Goal: Task Accomplishment & Management: Manage account settings

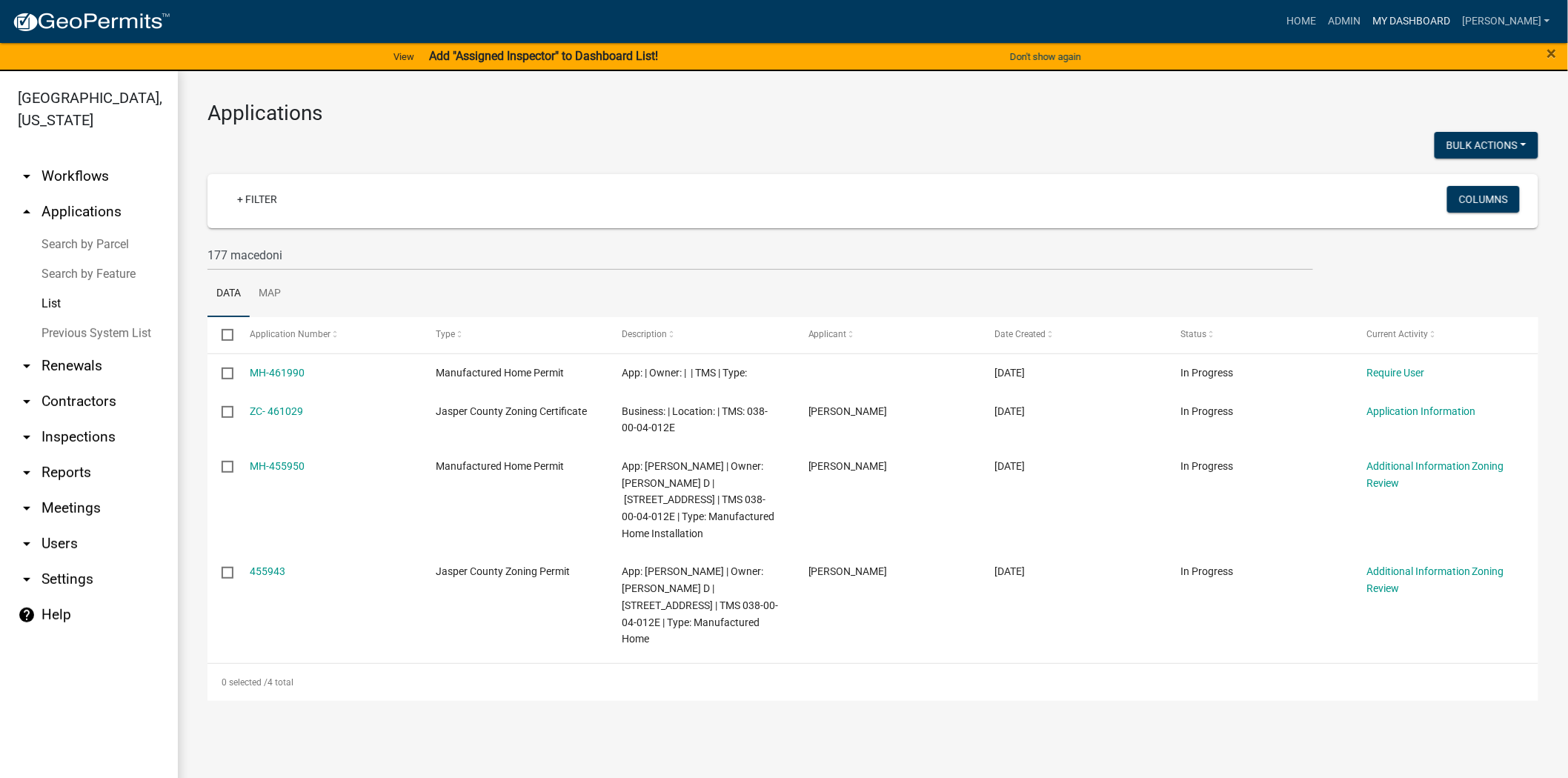
click at [1453, 16] on link "My Dashboard" at bounding box center [1410, 21] width 89 height 28
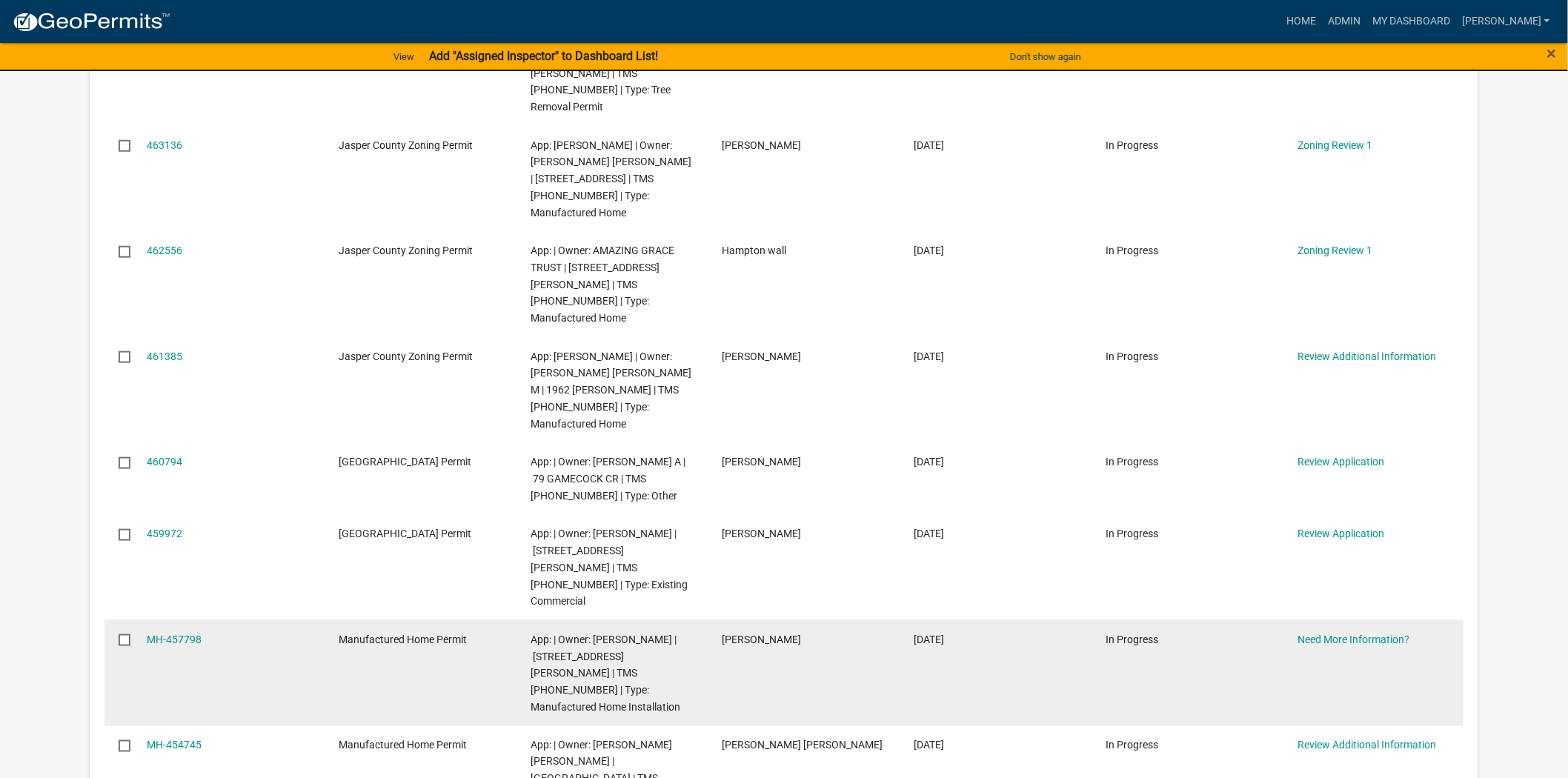
scroll to position [412, 0]
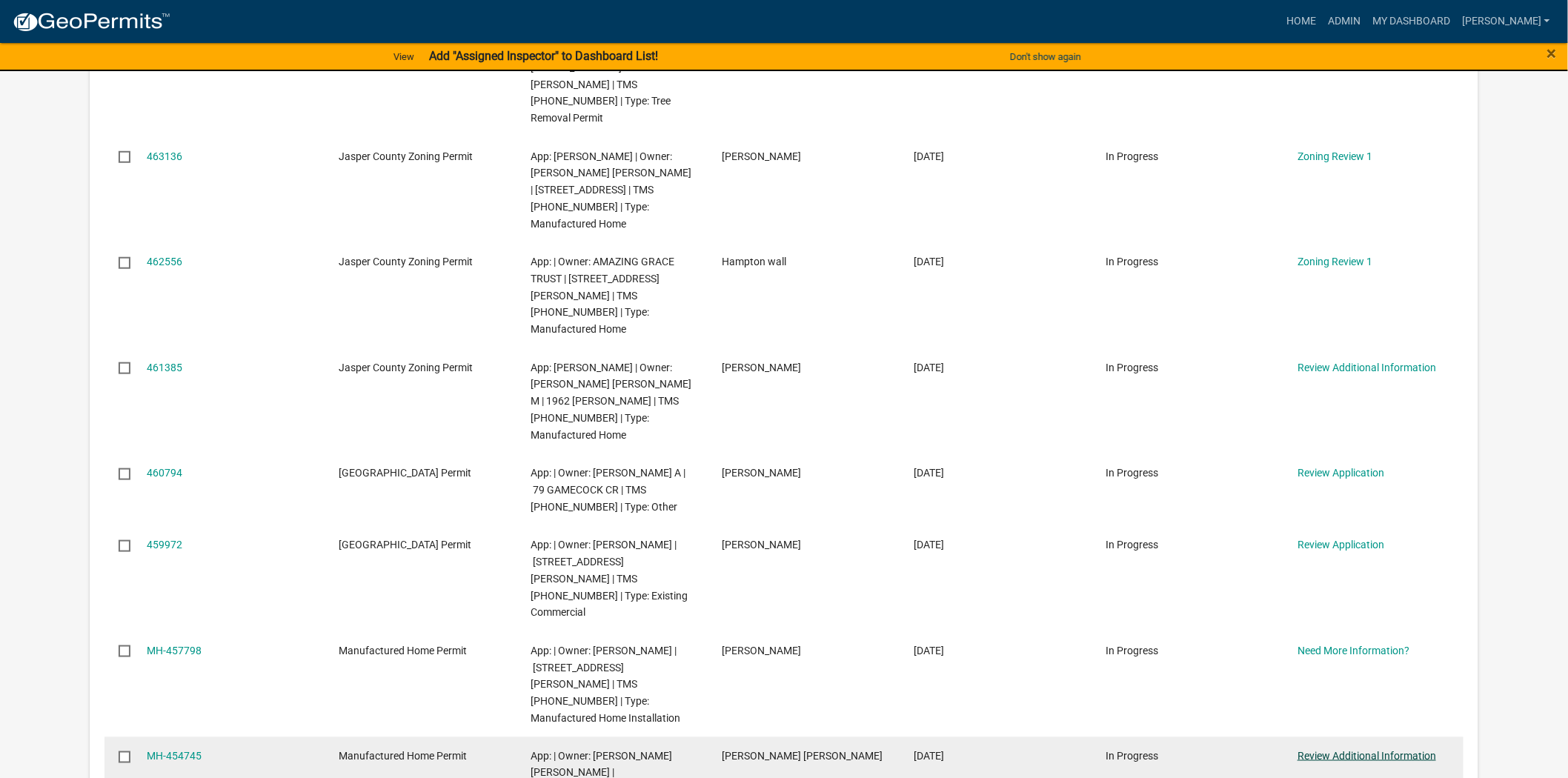
click at [1380, 750] on link "Review Additional Information" at bounding box center [1366, 756] width 139 height 12
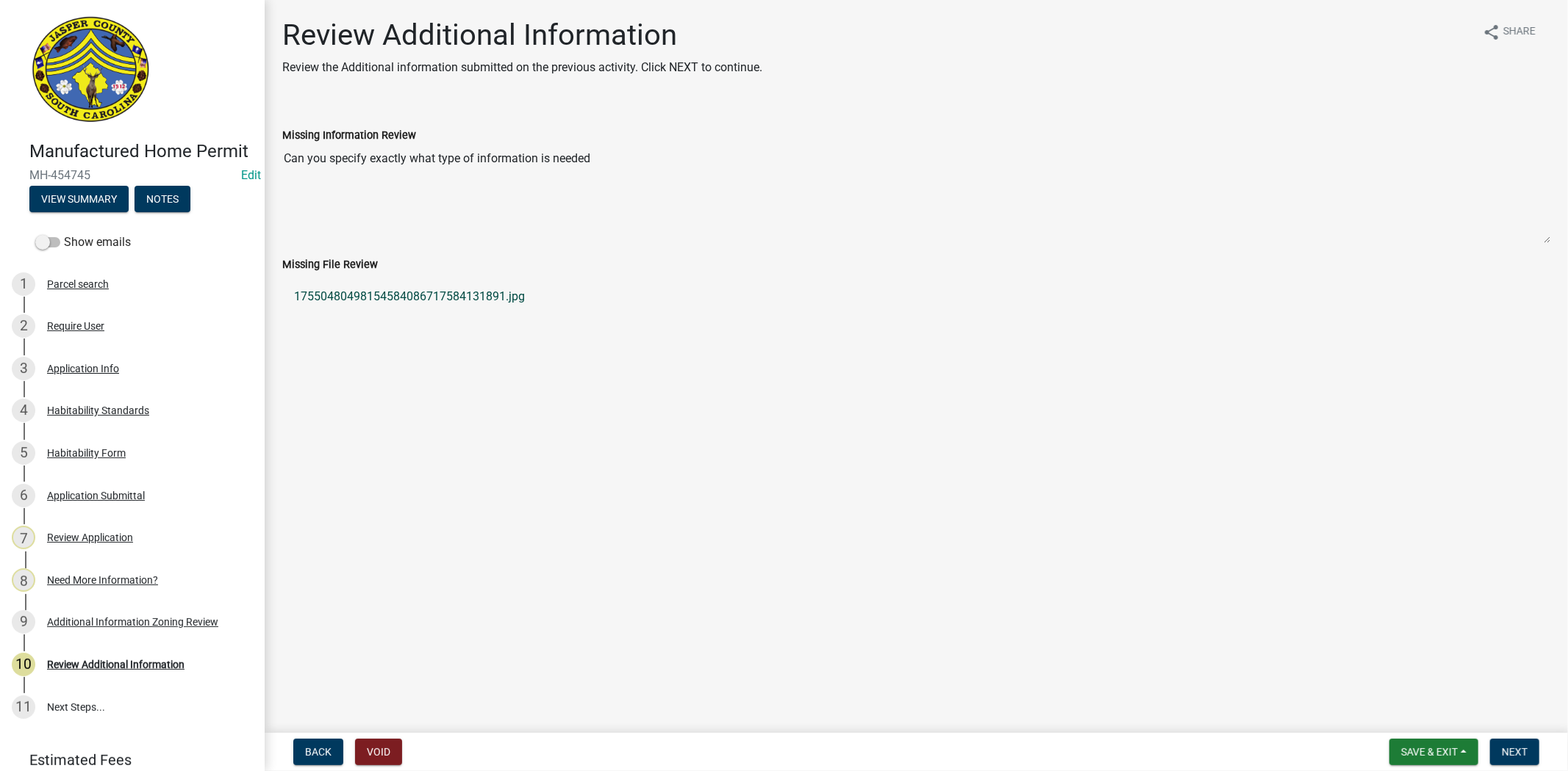
click at [376, 296] on link "17550480498154584086717584131891.jpg" at bounding box center [916, 297] width 1268 height 35
click at [127, 585] on div "Need More Information?" at bounding box center [102, 580] width 111 height 10
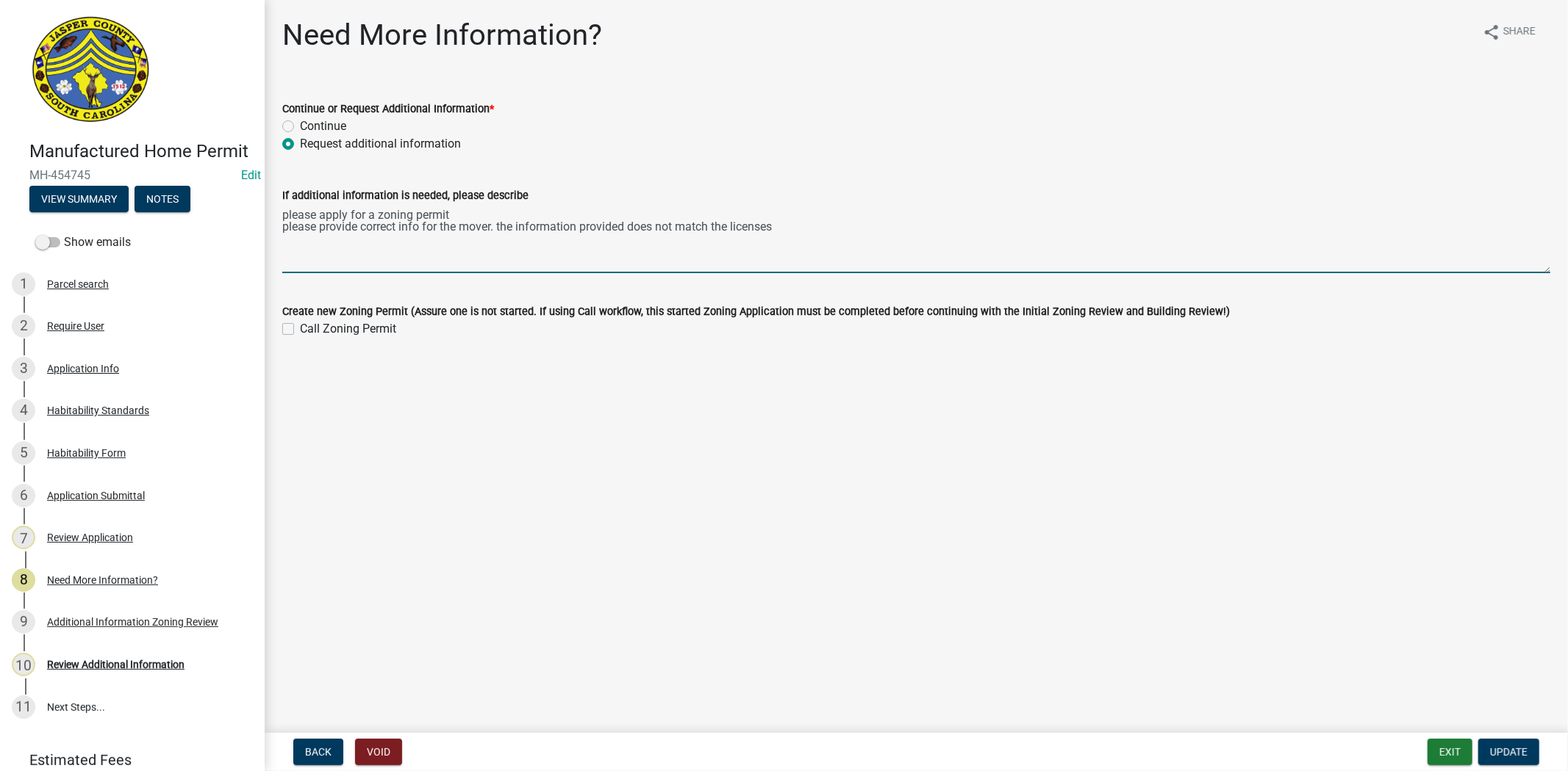
click at [449, 212] on textarea "please apply for a zoning permit please provide correct info for the mover. the…" at bounding box center [916, 239] width 1268 height 69
click at [784, 226] on textarea "please apply for a zoning permit please provide correct info for the mover. the…" at bounding box center [916, 239] width 1268 height 69
click at [82, 687] on link "10 Review Additional Information" at bounding box center [132, 665] width 264 height 42
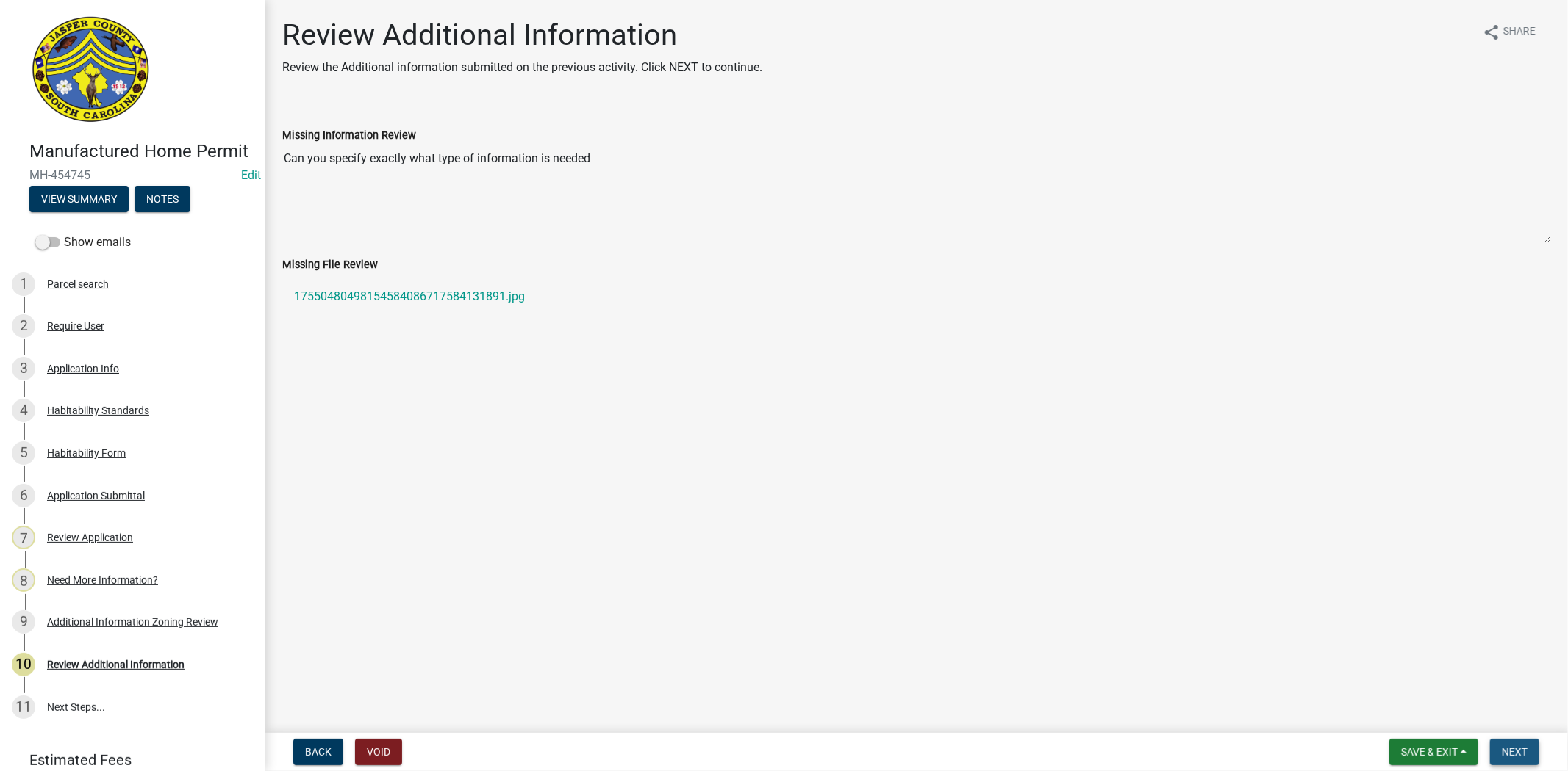
click at [1507, 754] on span "Next" at bounding box center [1514, 752] width 25 height 12
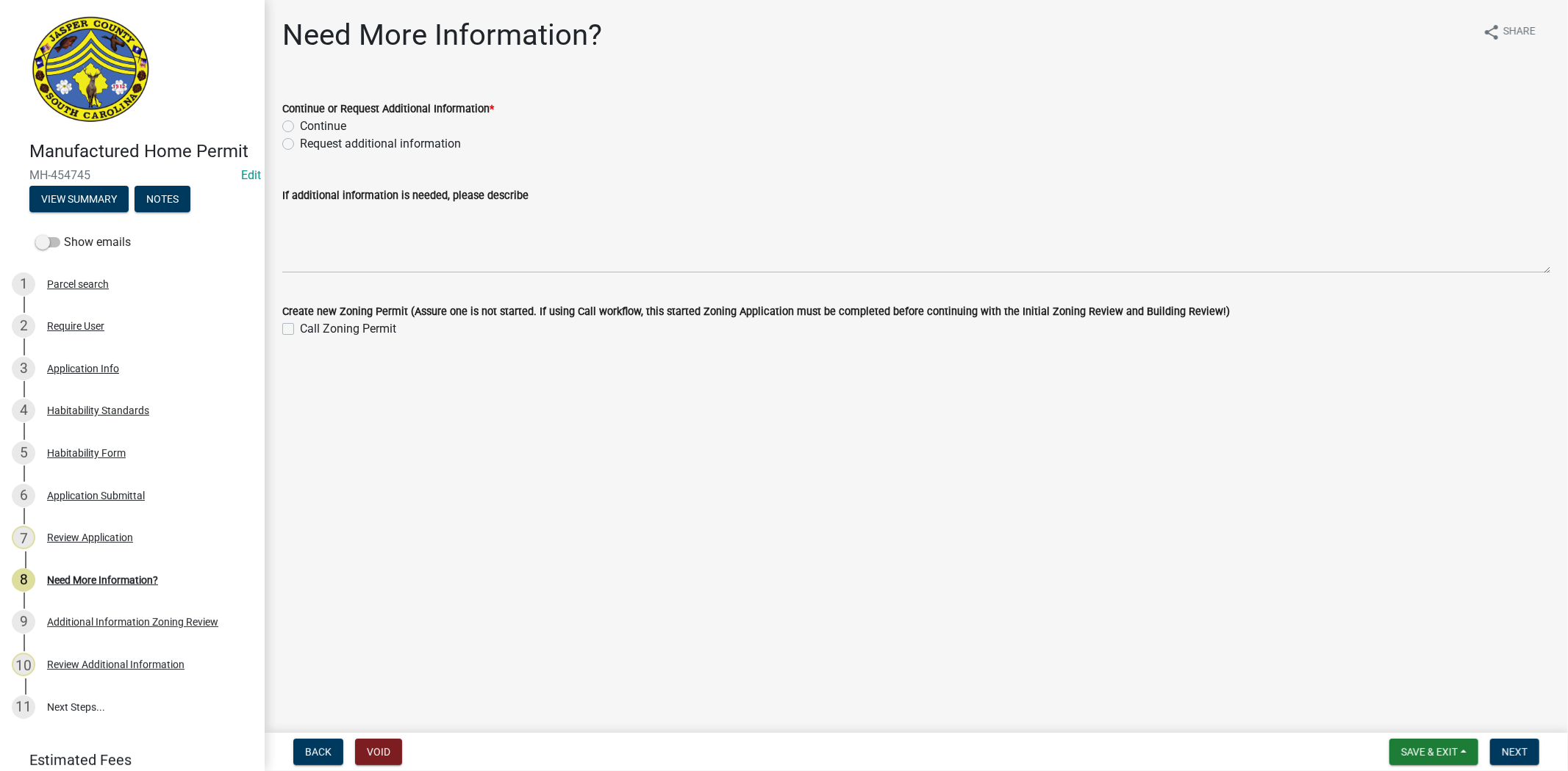
click at [300, 141] on label "Request additional information" at bounding box center [380, 144] width 161 height 18
click at [300, 141] on input "Request additional information" at bounding box center [304, 139] width 9 height 9
radio input "true"
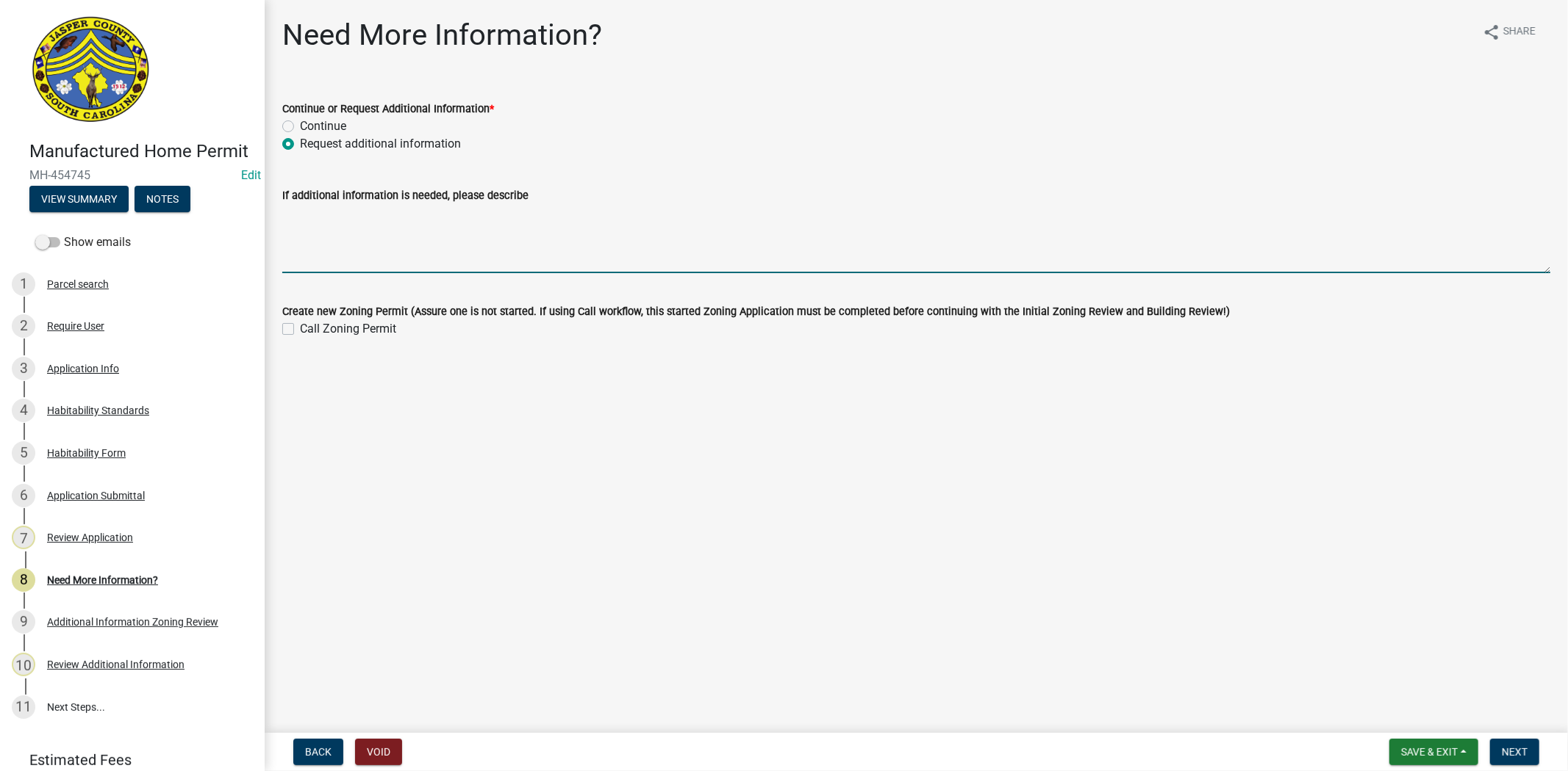
click at [373, 241] on textarea "If additional information is needed, please describe" at bounding box center [916, 239] width 1268 height 69
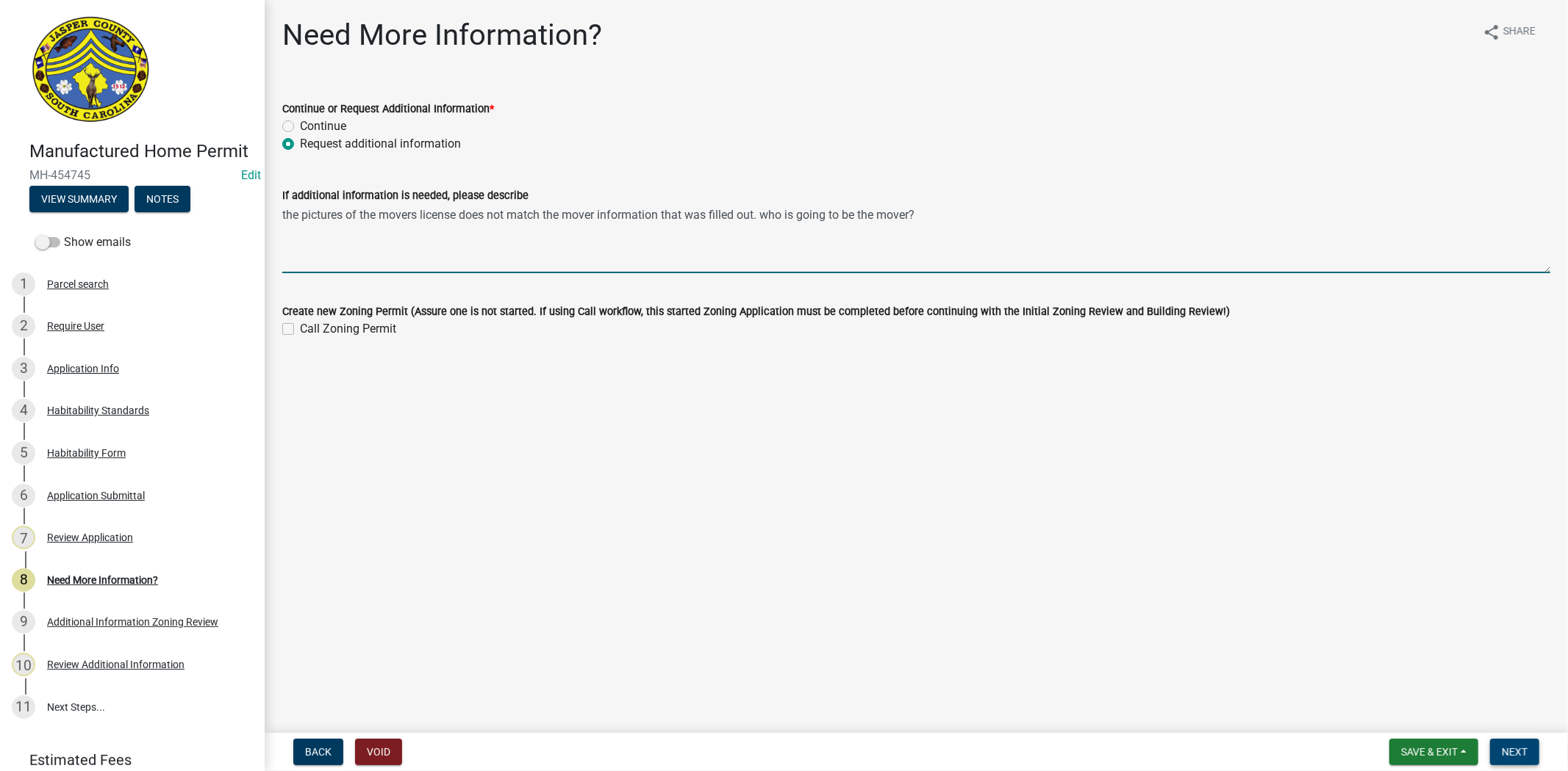
type textarea "the pictures of the movers license does not match the mover information that wa…"
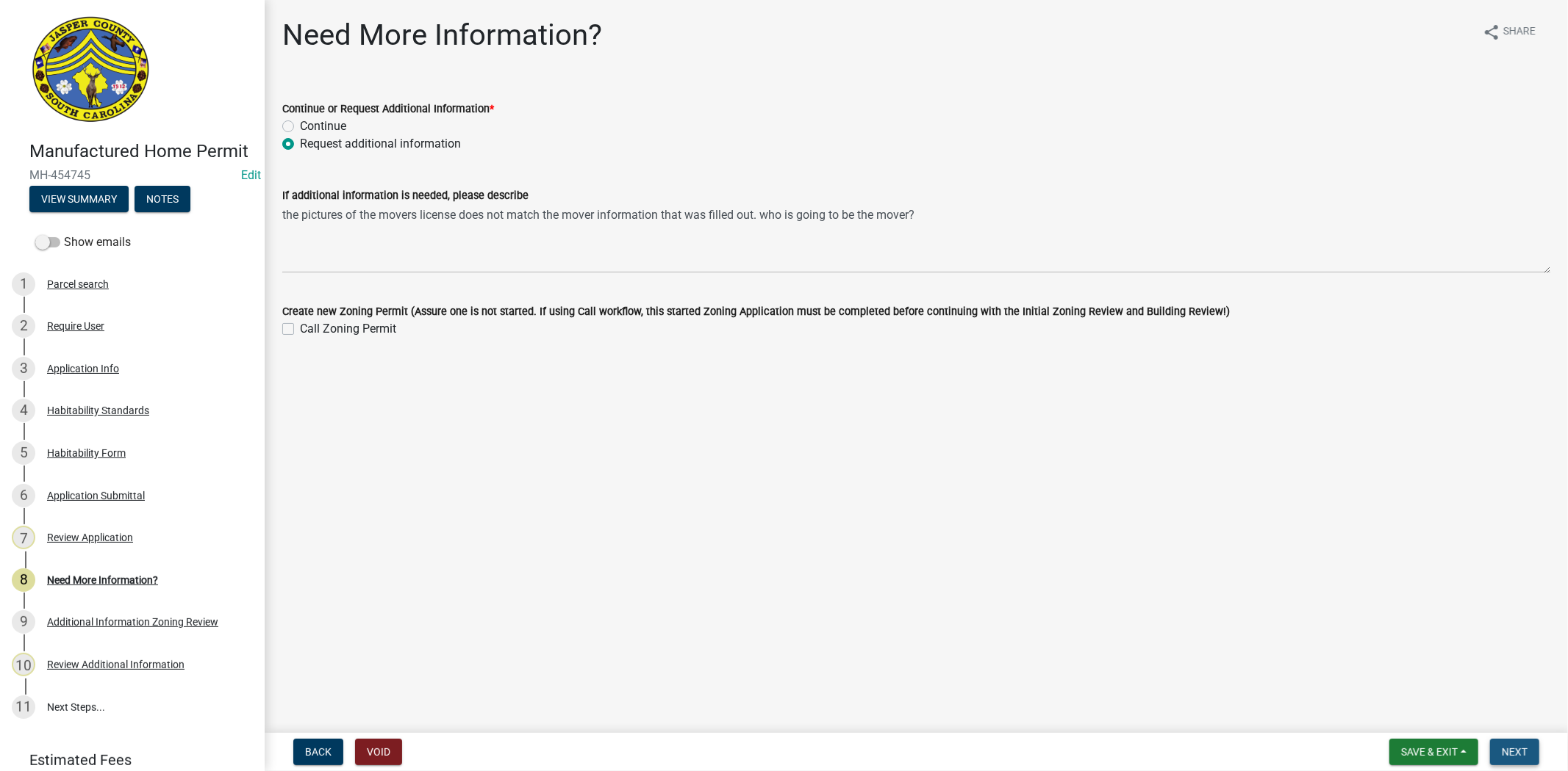
click at [1504, 755] on span "Next" at bounding box center [1514, 752] width 25 height 12
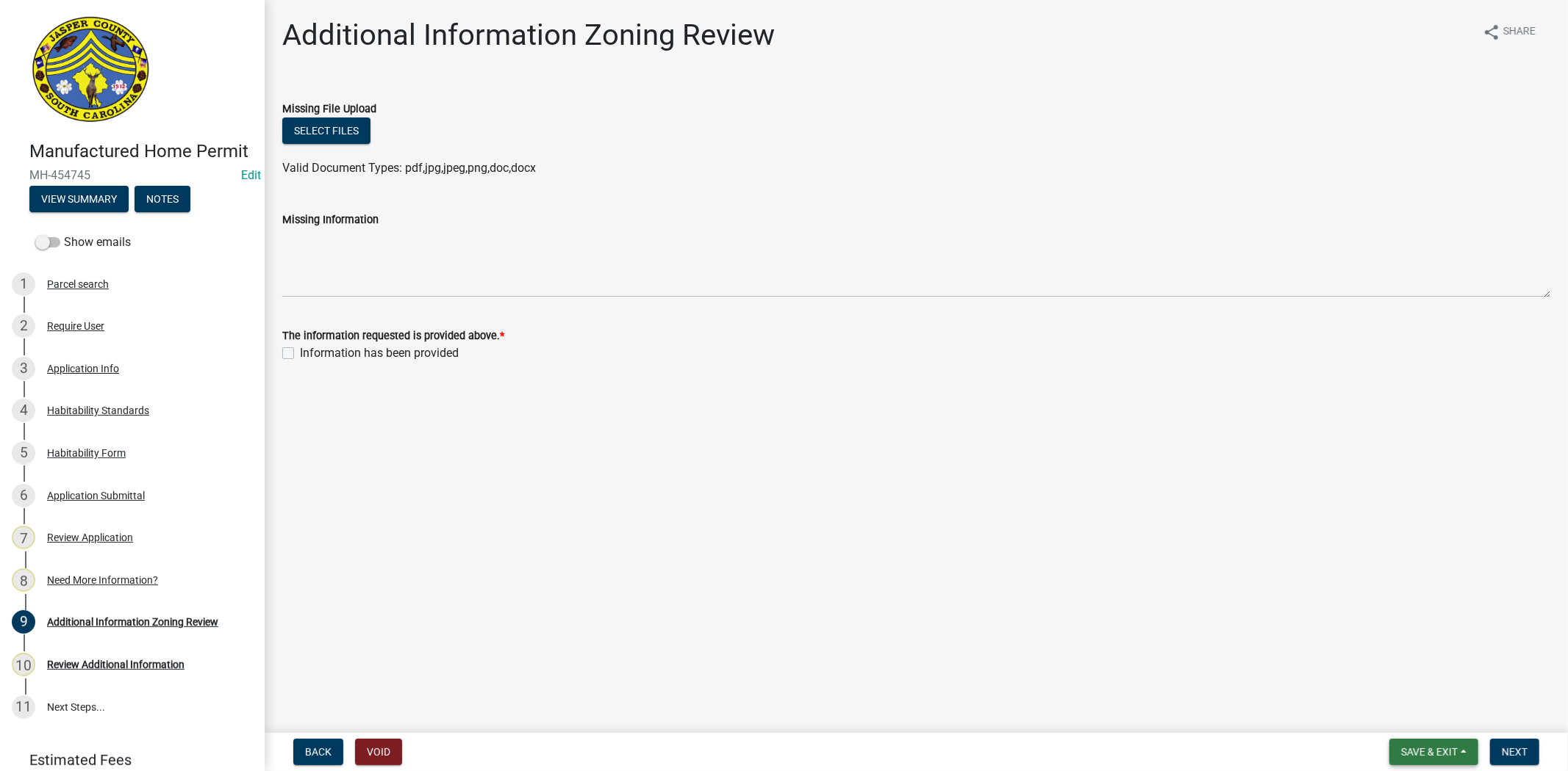
click at [1421, 751] on span "Save & Exit" at bounding box center [1429, 752] width 57 height 12
drag, startPoint x: 1413, startPoint y: 706, endPoint x: 1420, endPoint y: 709, distance: 7.6
click at [1413, 706] on button "Save & Exit" at bounding box center [1418, 714] width 117 height 35
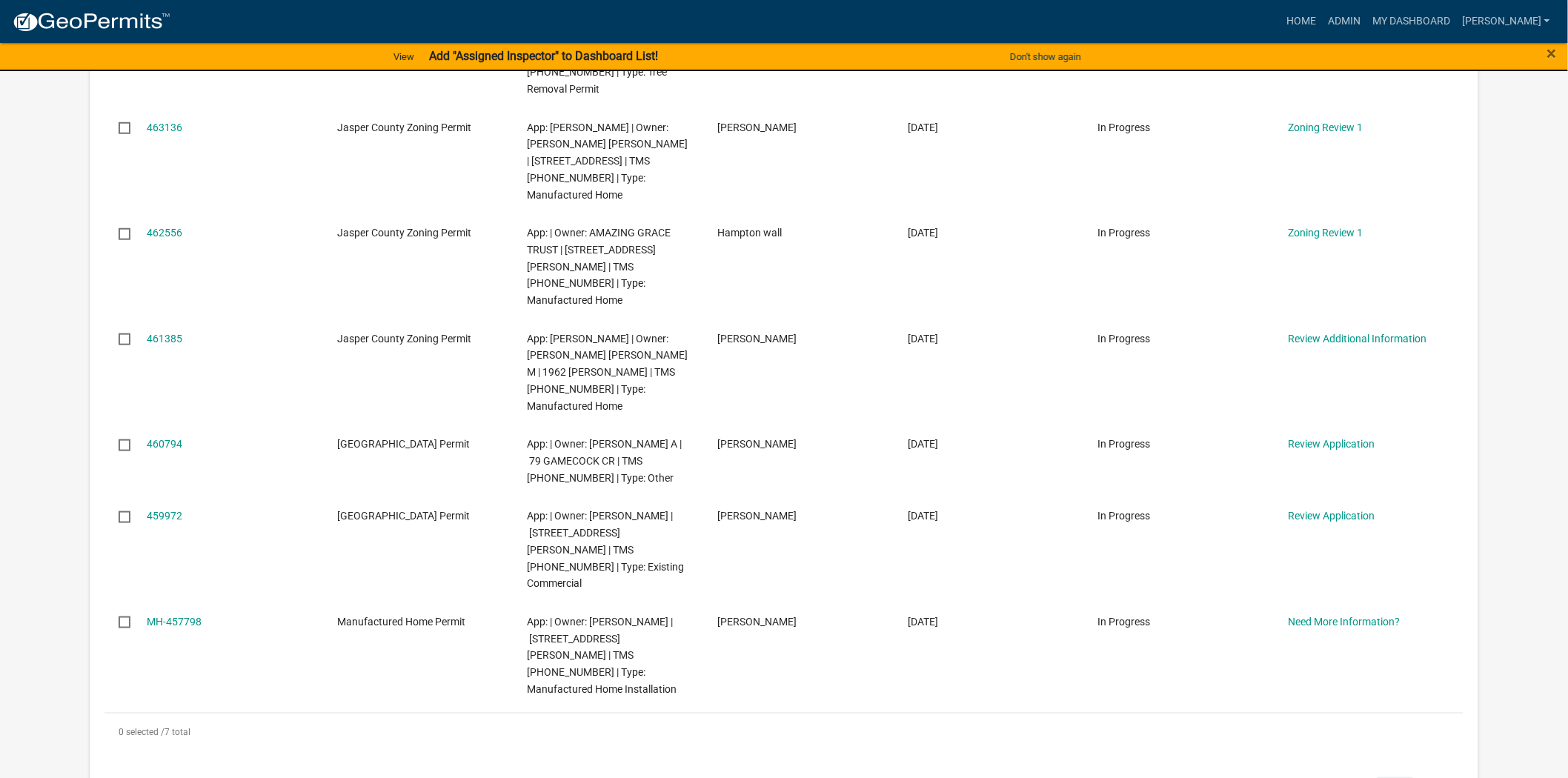
scroll to position [412, 0]
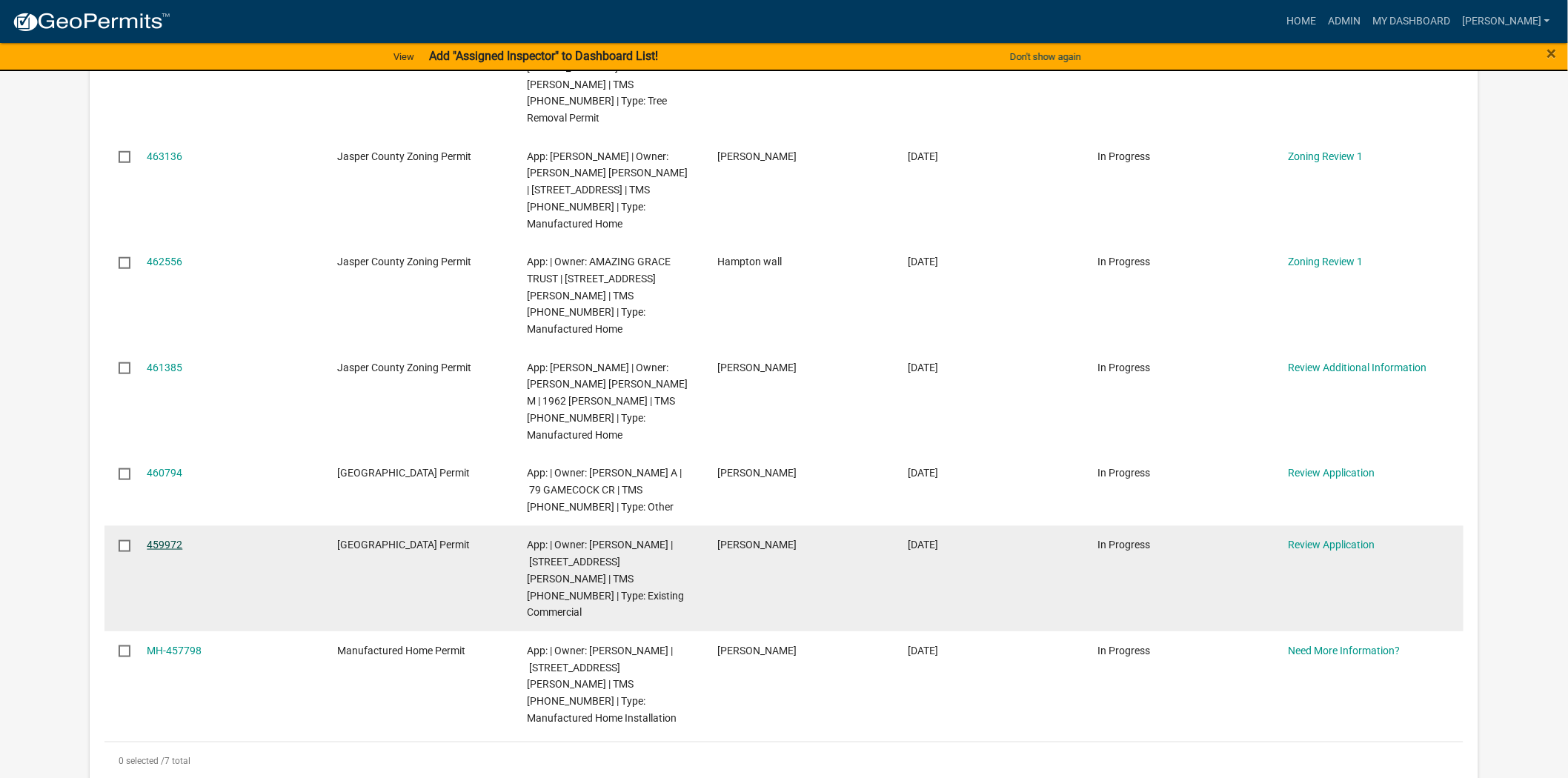
click at [158, 539] on link "459972" at bounding box center [164, 545] width 36 height 12
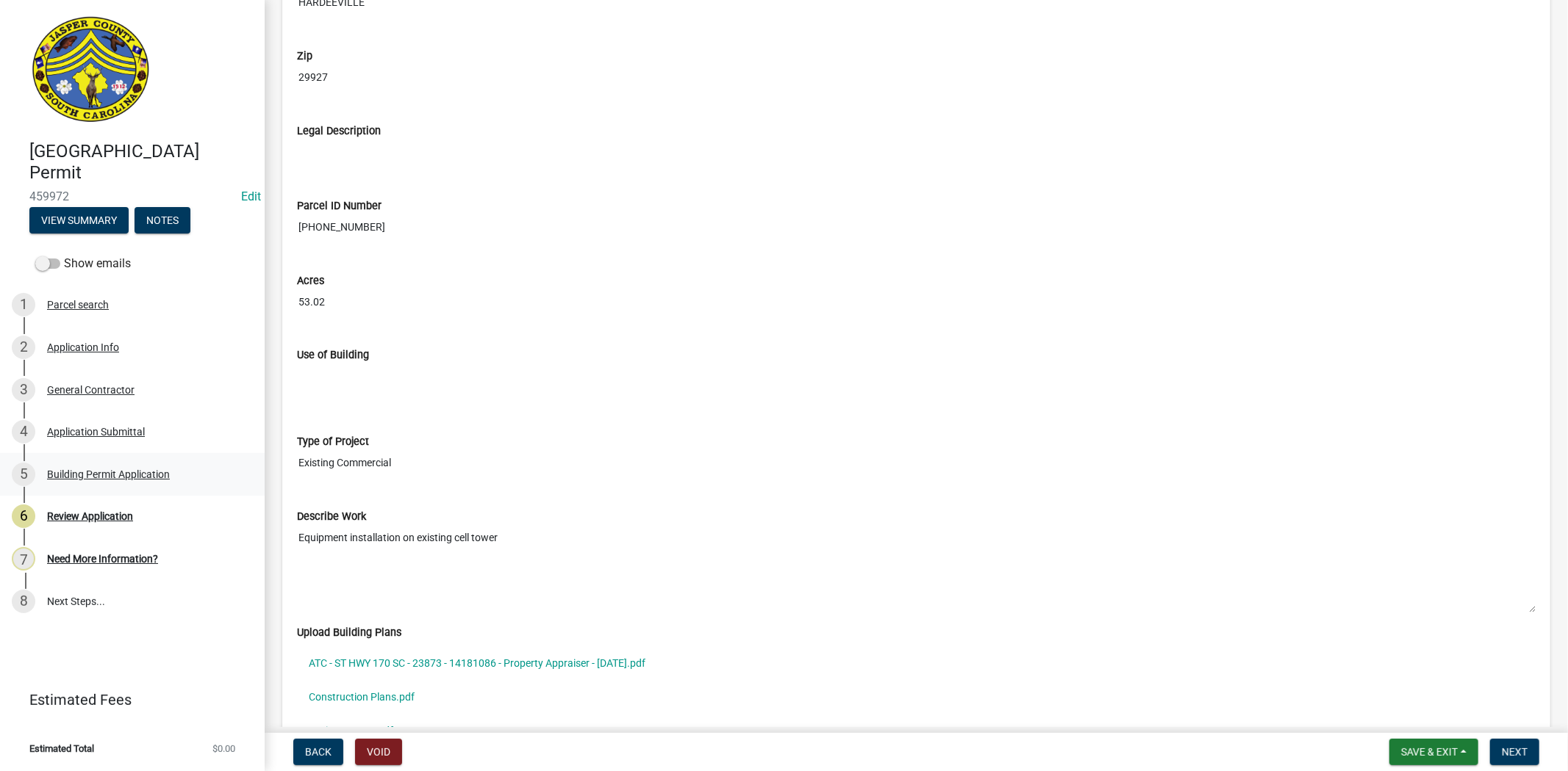
scroll to position [2040, 0]
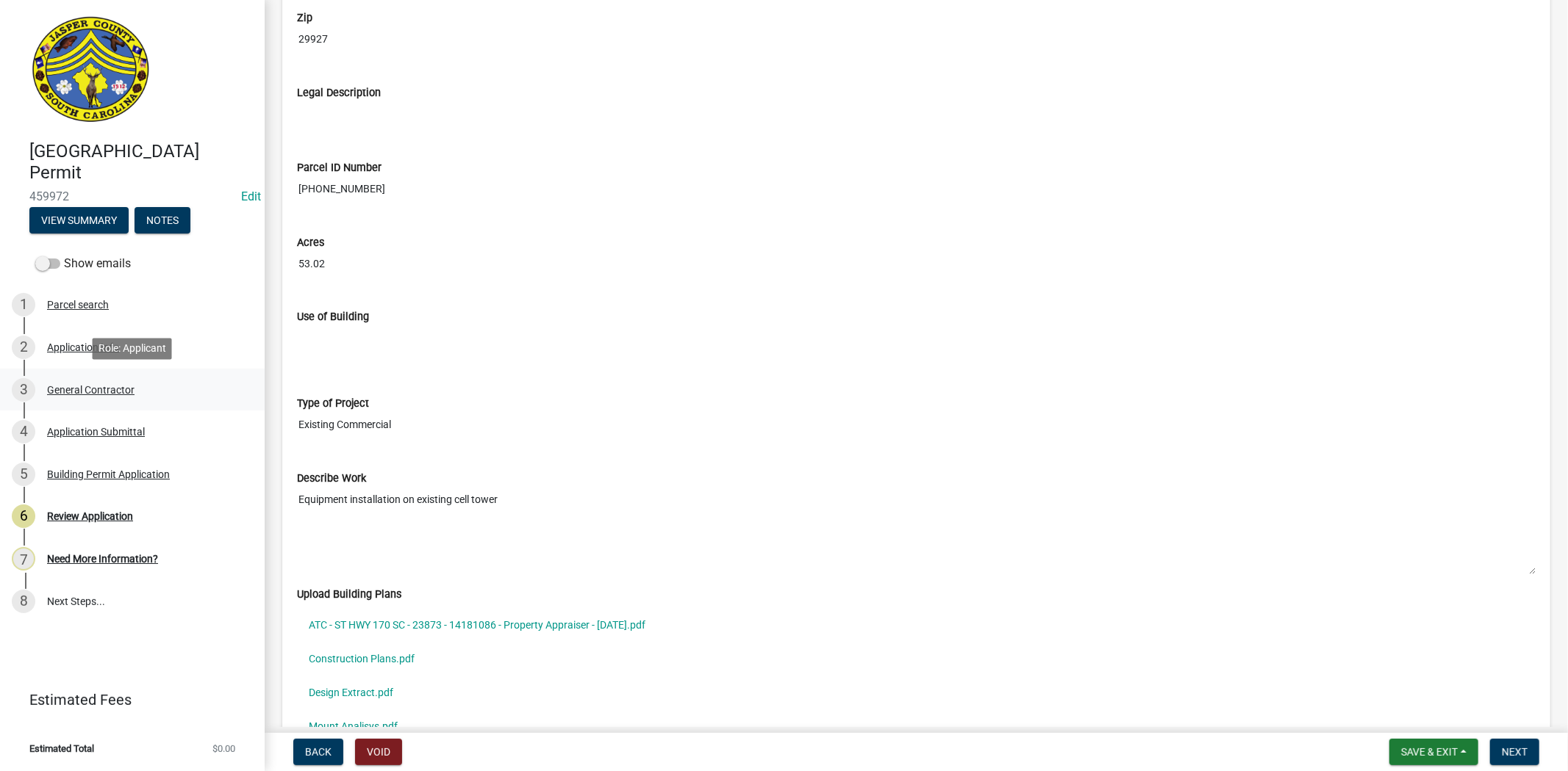
click at [93, 381] on div "3 General Contractor" at bounding box center [126, 390] width 229 height 24
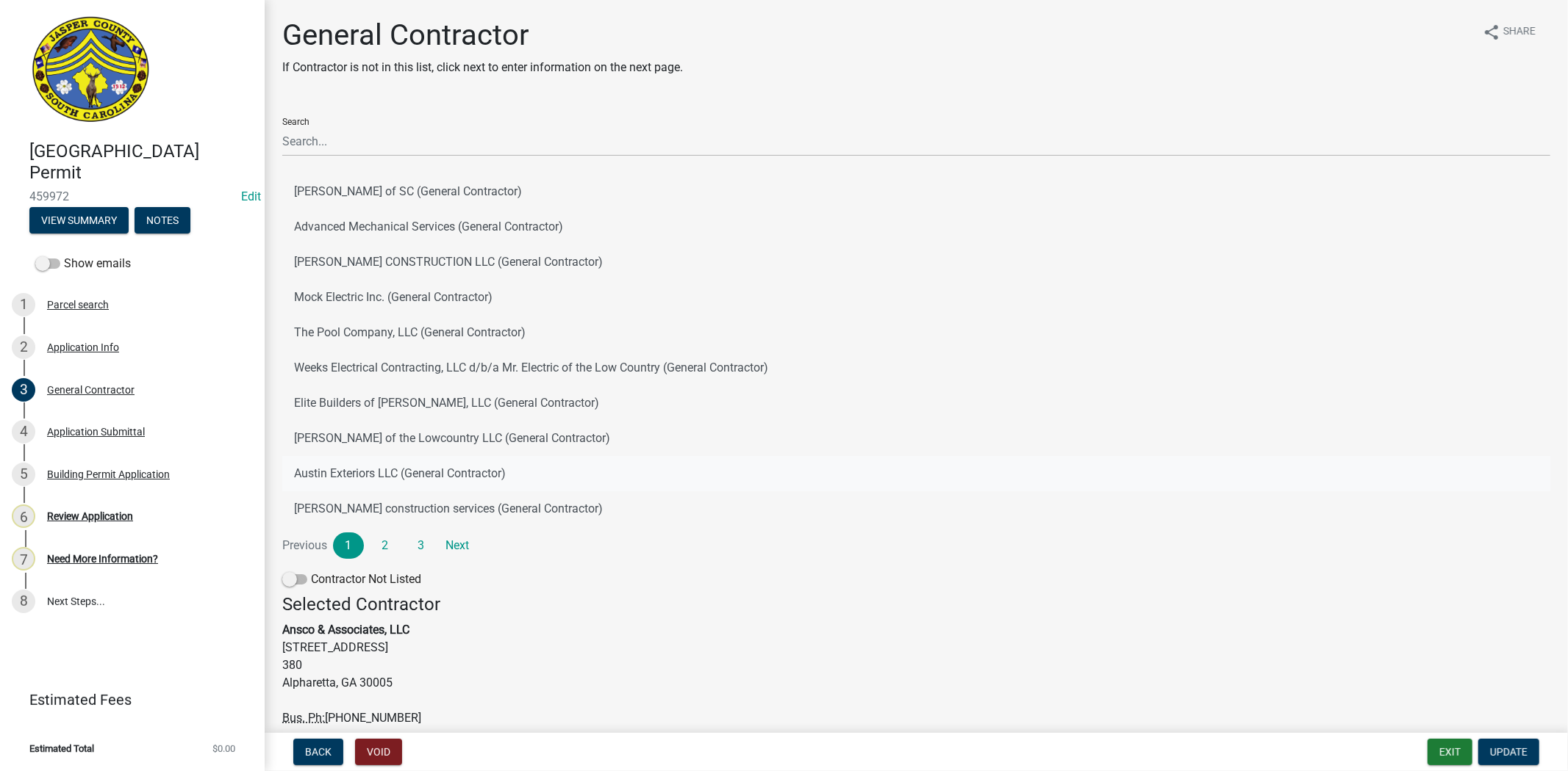
scroll to position [122, 0]
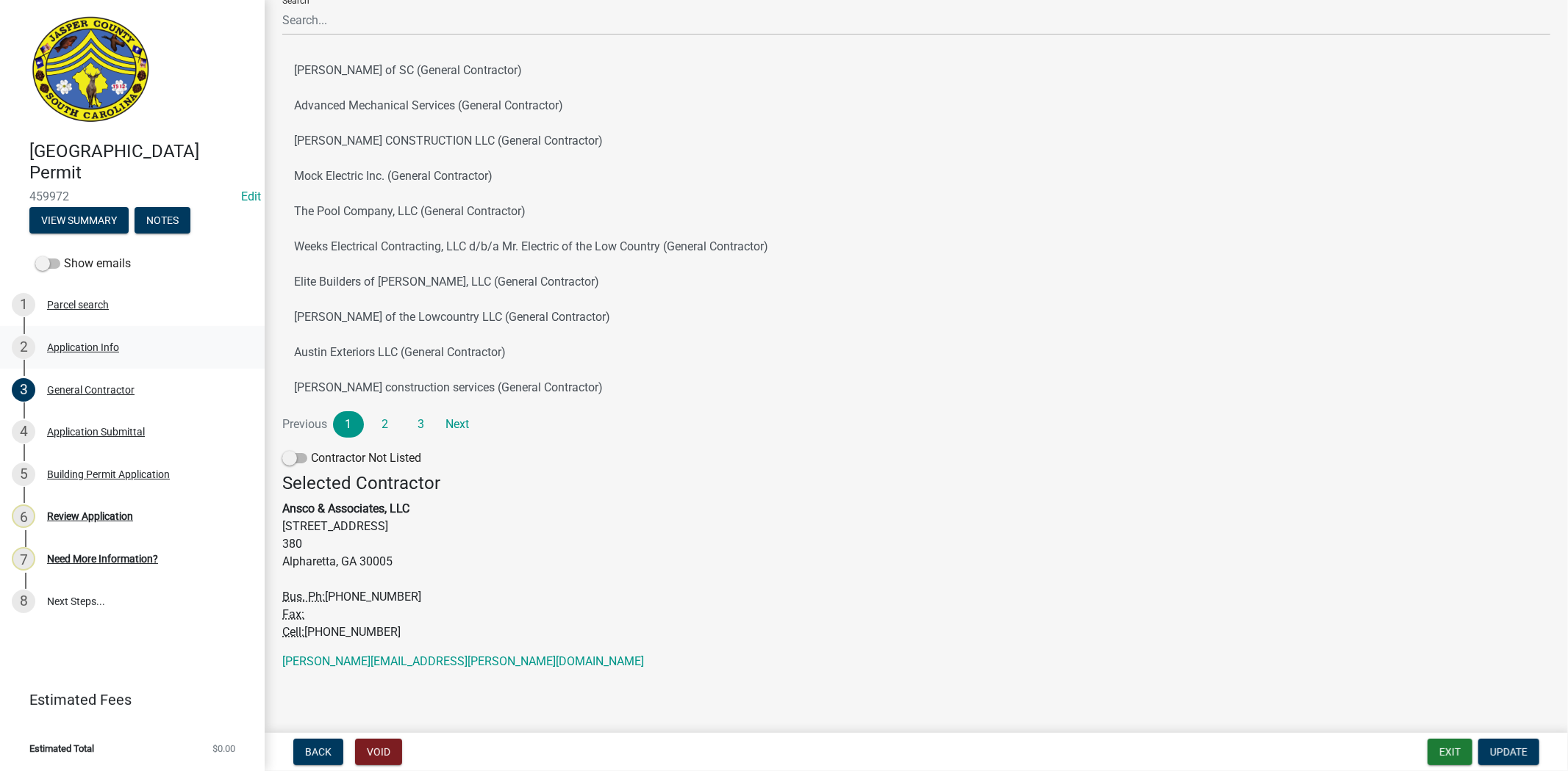
click at [99, 353] on div "2 Application Info" at bounding box center [126, 348] width 229 height 24
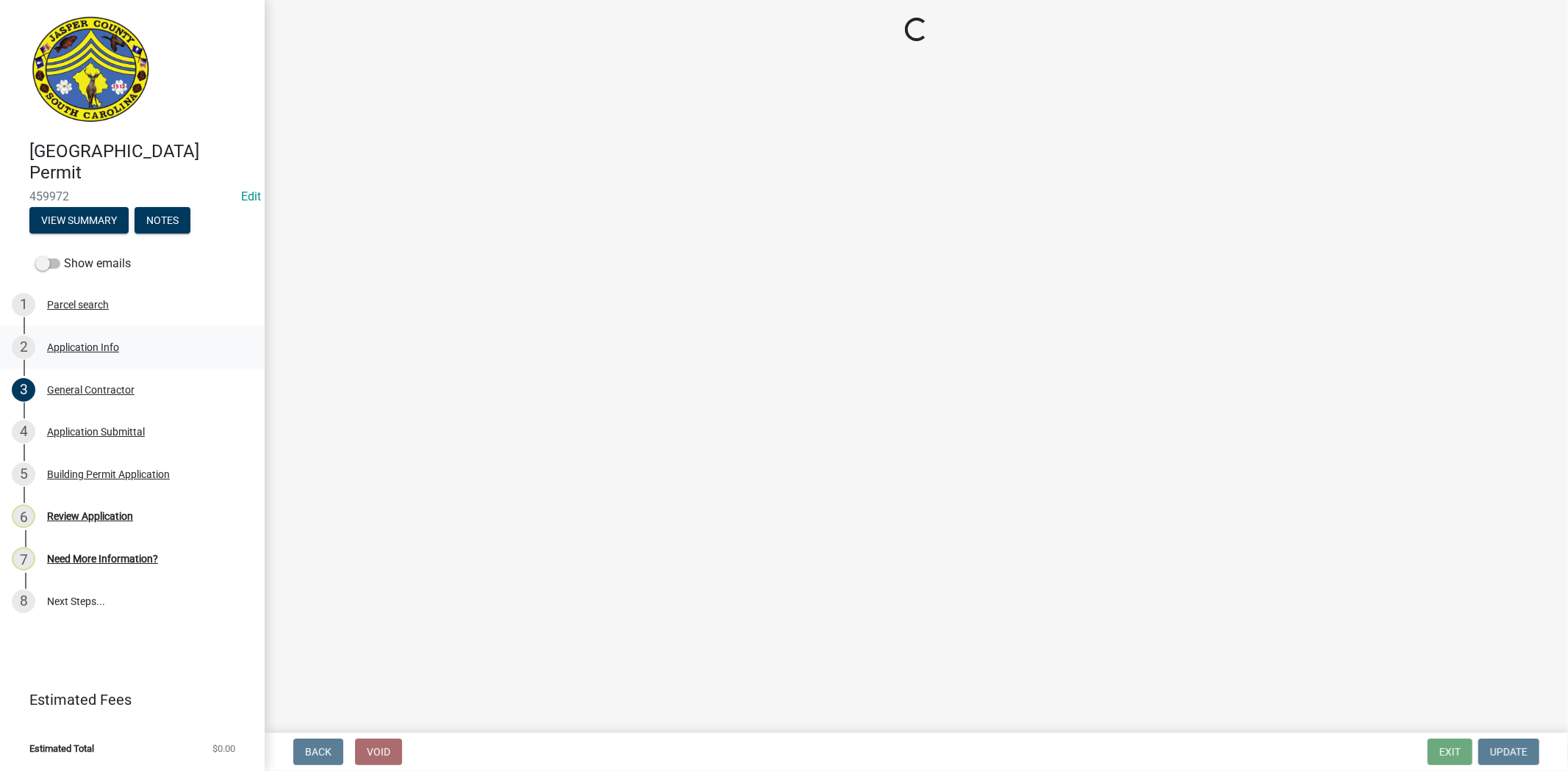
scroll to position [0, 0]
select select "9ee69ee8-4d28-486b-bc7b-e904e70aa828"
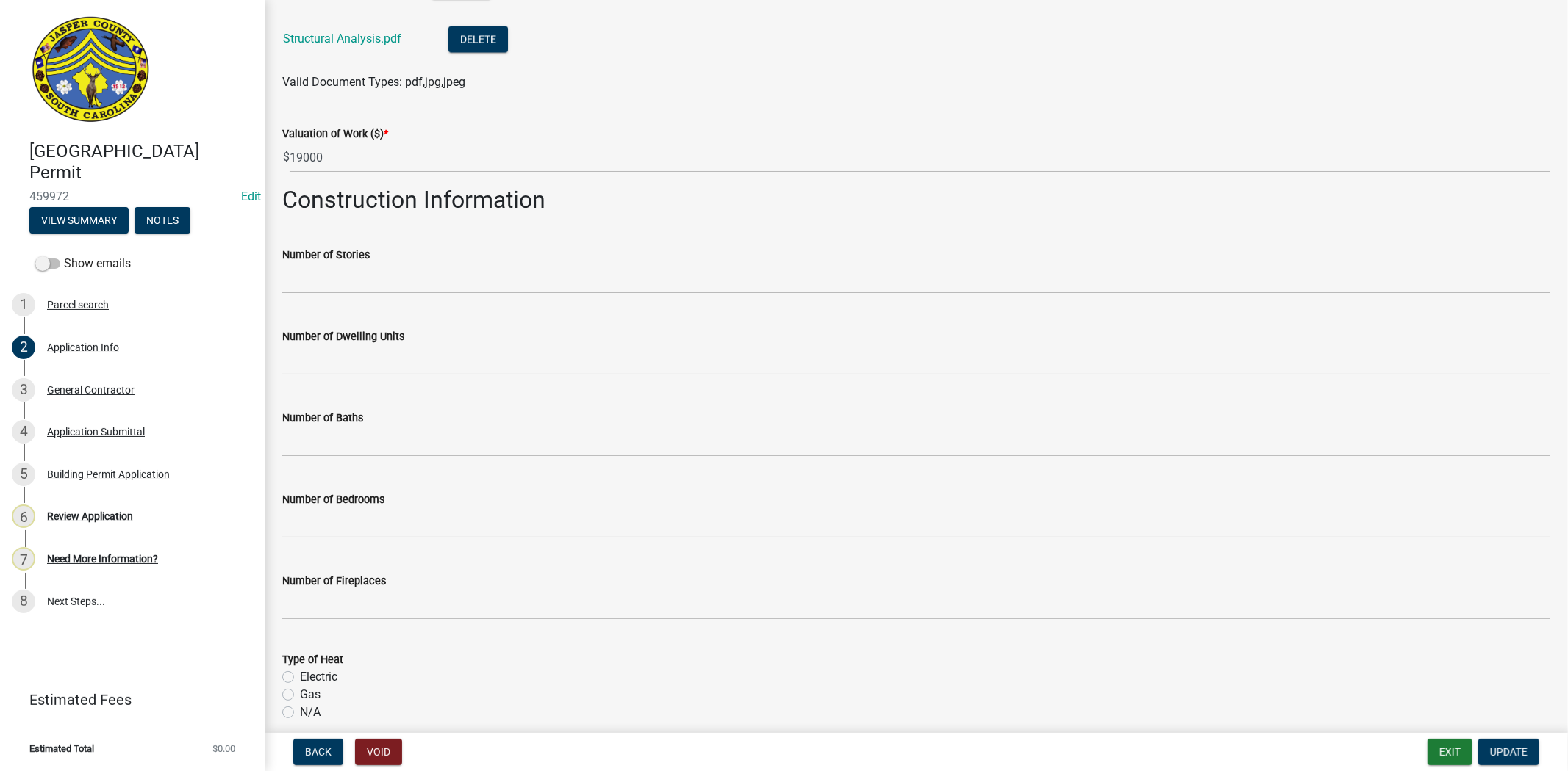
scroll to position [2739, 0]
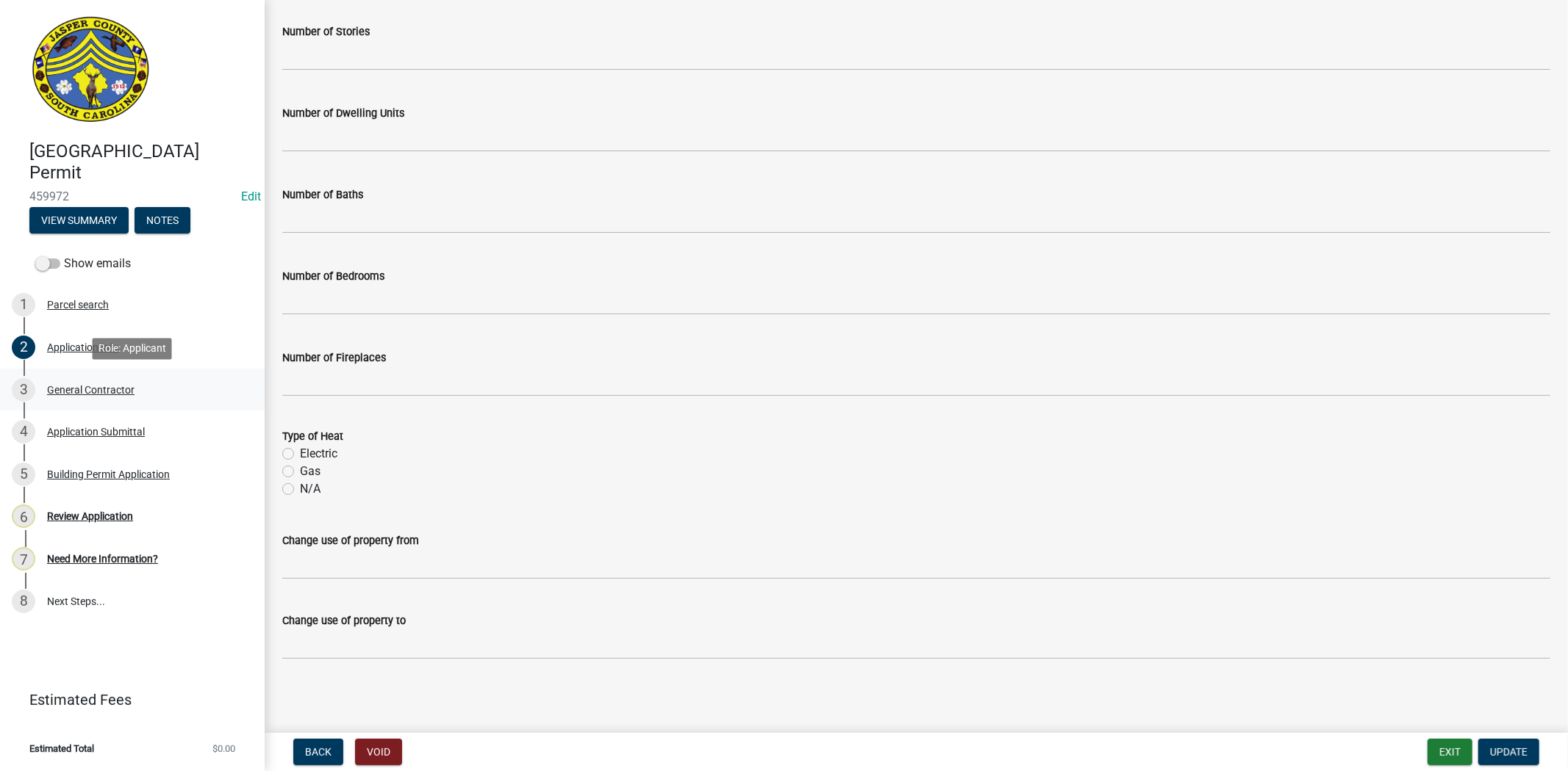
click at [79, 394] on div "General Contractor" at bounding box center [91, 390] width 88 height 10
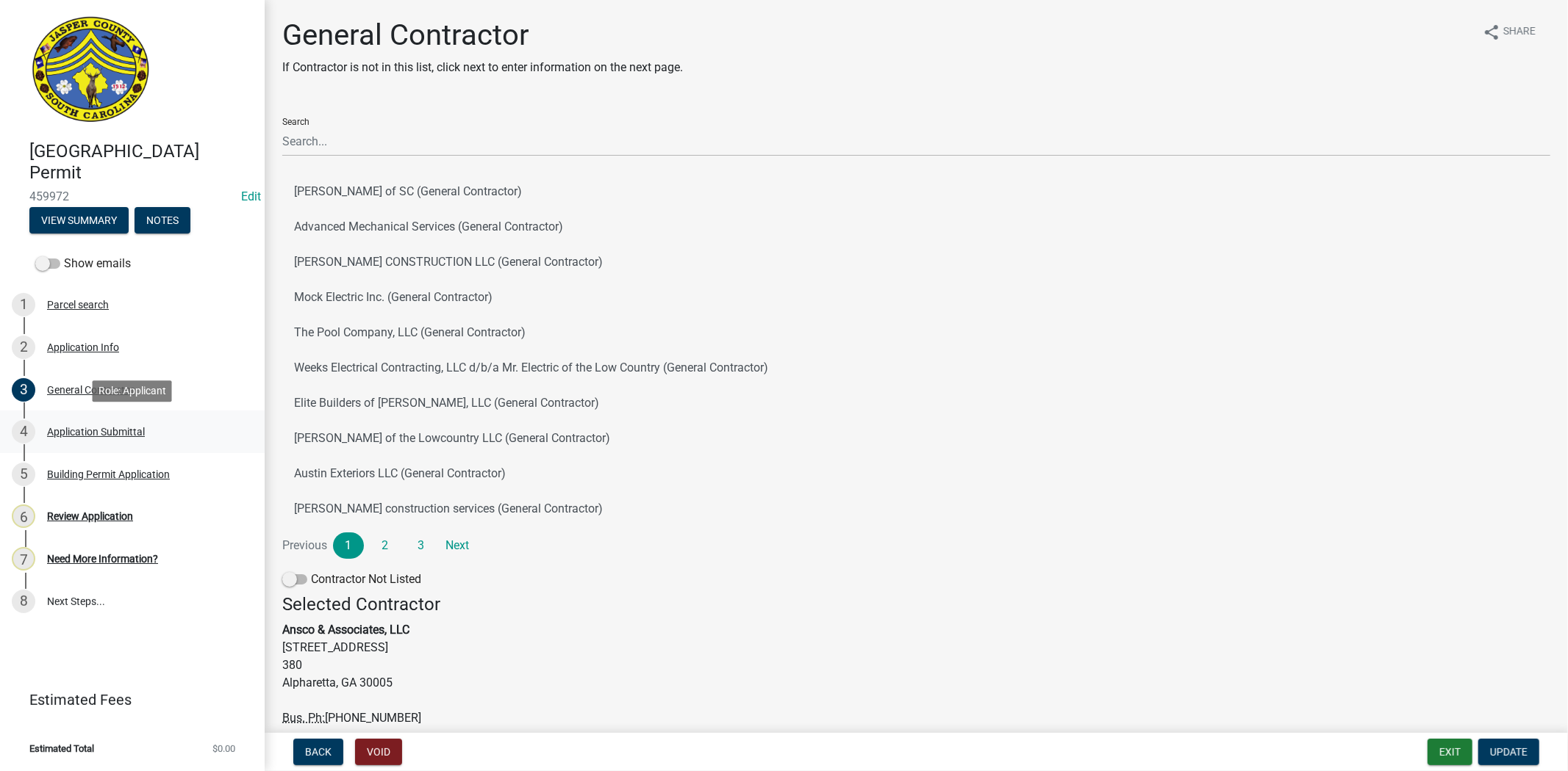
click at [122, 431] on div "Application Submittal" at bounding box center [96, 432] width 98 height 10
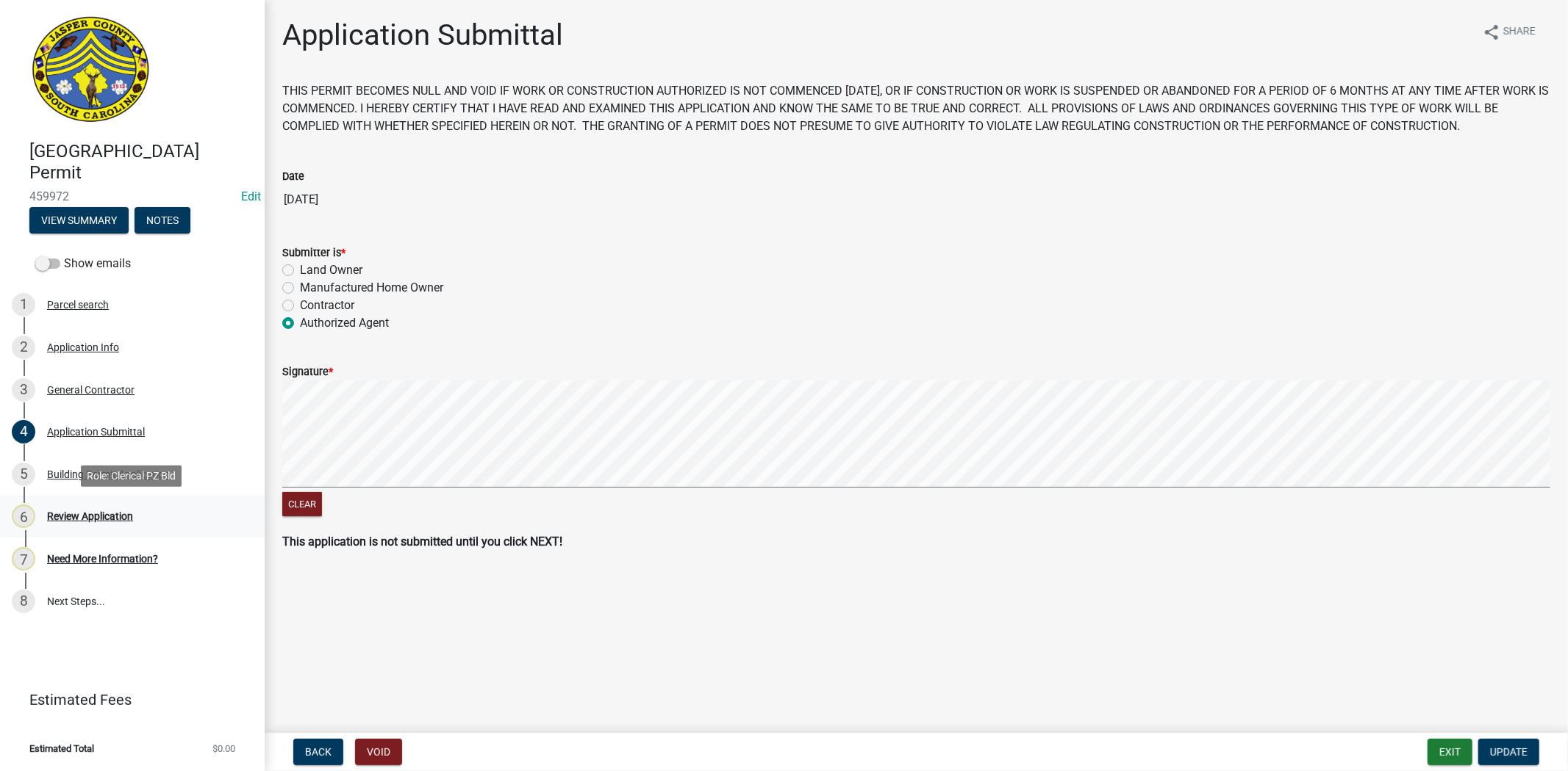
click at [100, 518] on div "Review Application" at bounding box center [90, 516] width 86 height 10
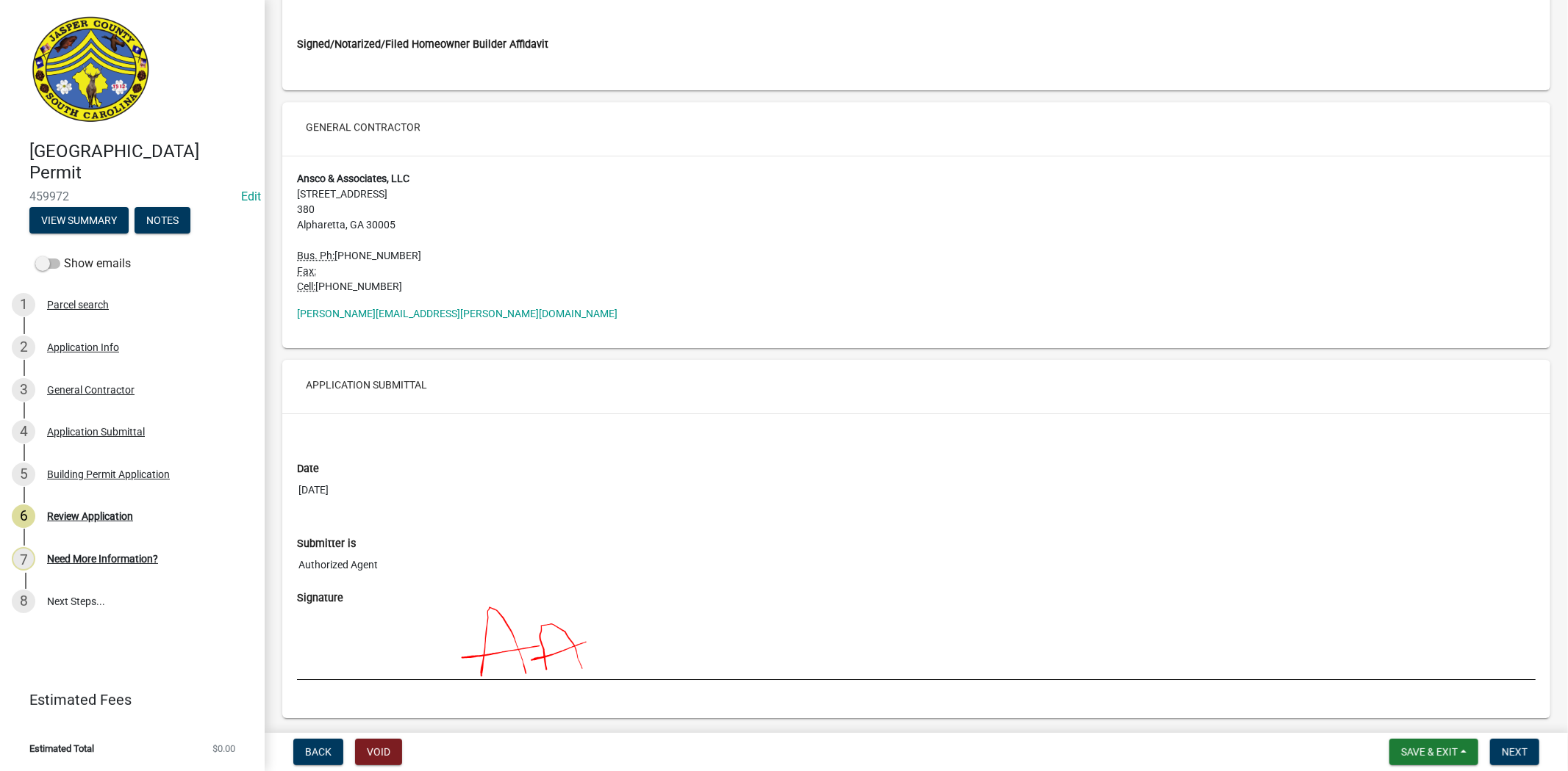
scroll to position [4126, 0]
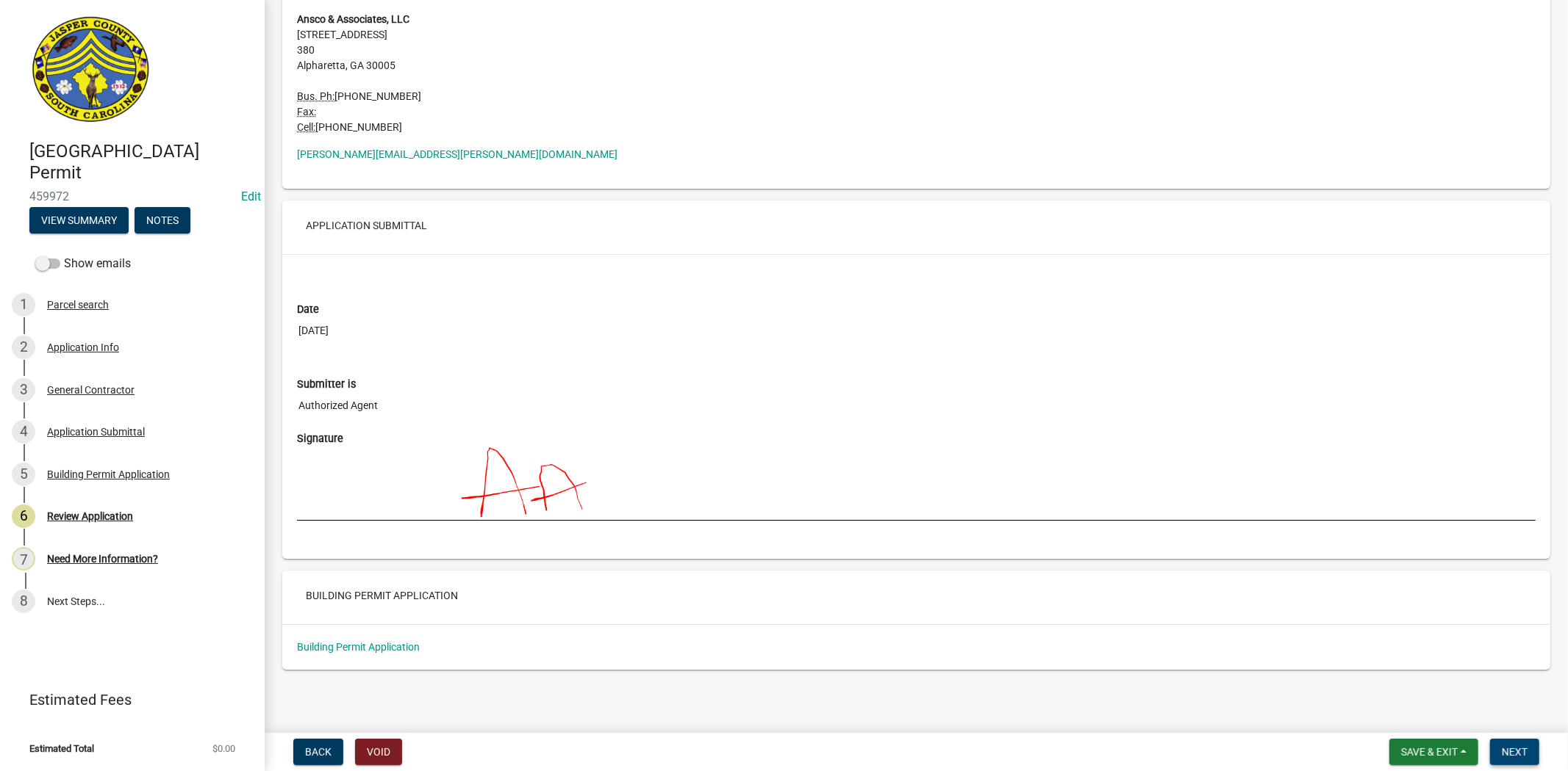
click at [1517, 761] on button "Next" at bounding box center [1514, 752] width 49 height 26
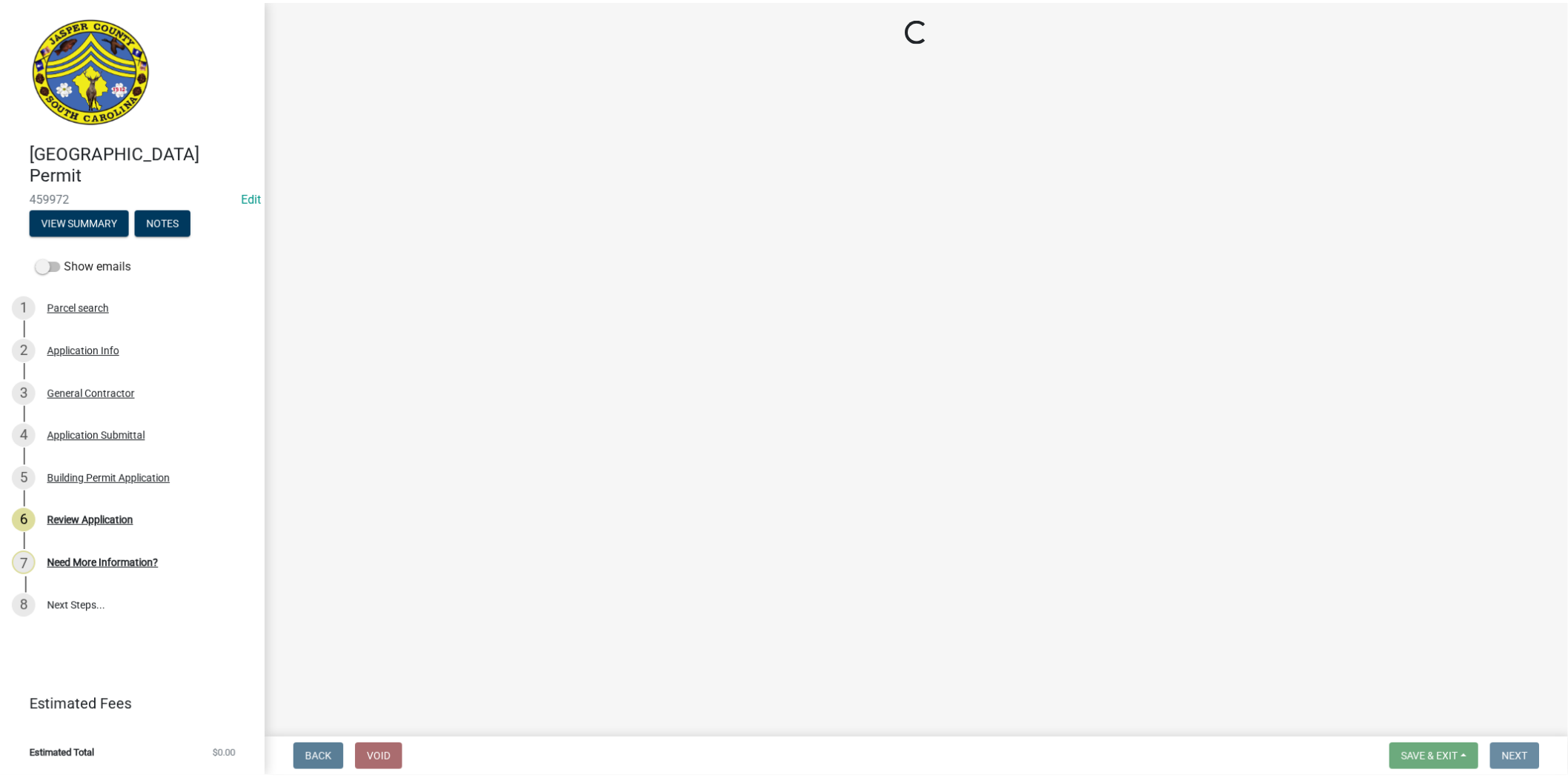
scroll to position [0, 0]
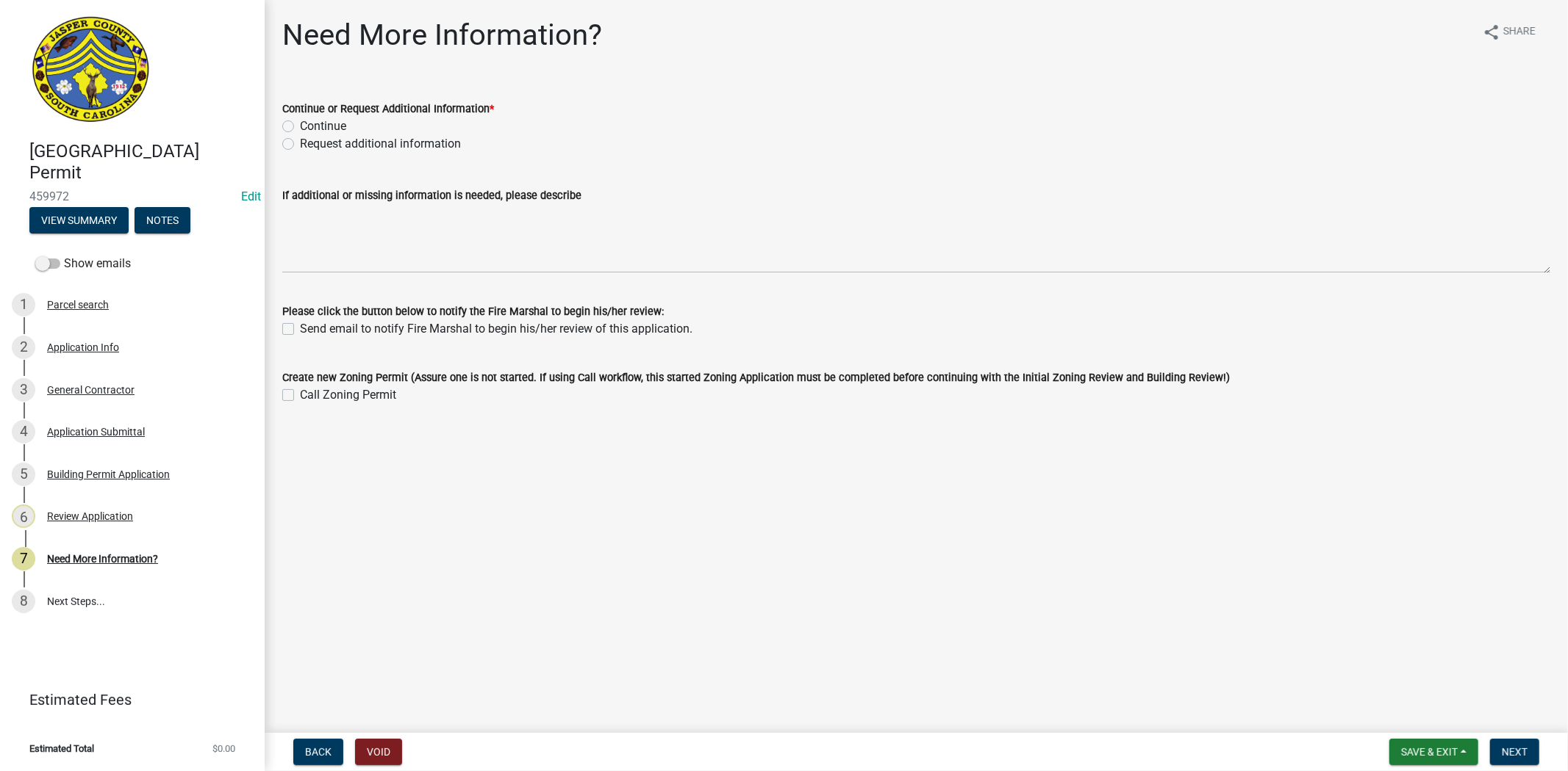
click at [300, 140] on label "Request additional information" at bounding box center [380, 144] width 161 height 18
click at [300, 140] on input "Request additional information" at bounding box center [304, 139] width 9 height 9
radio input "true"
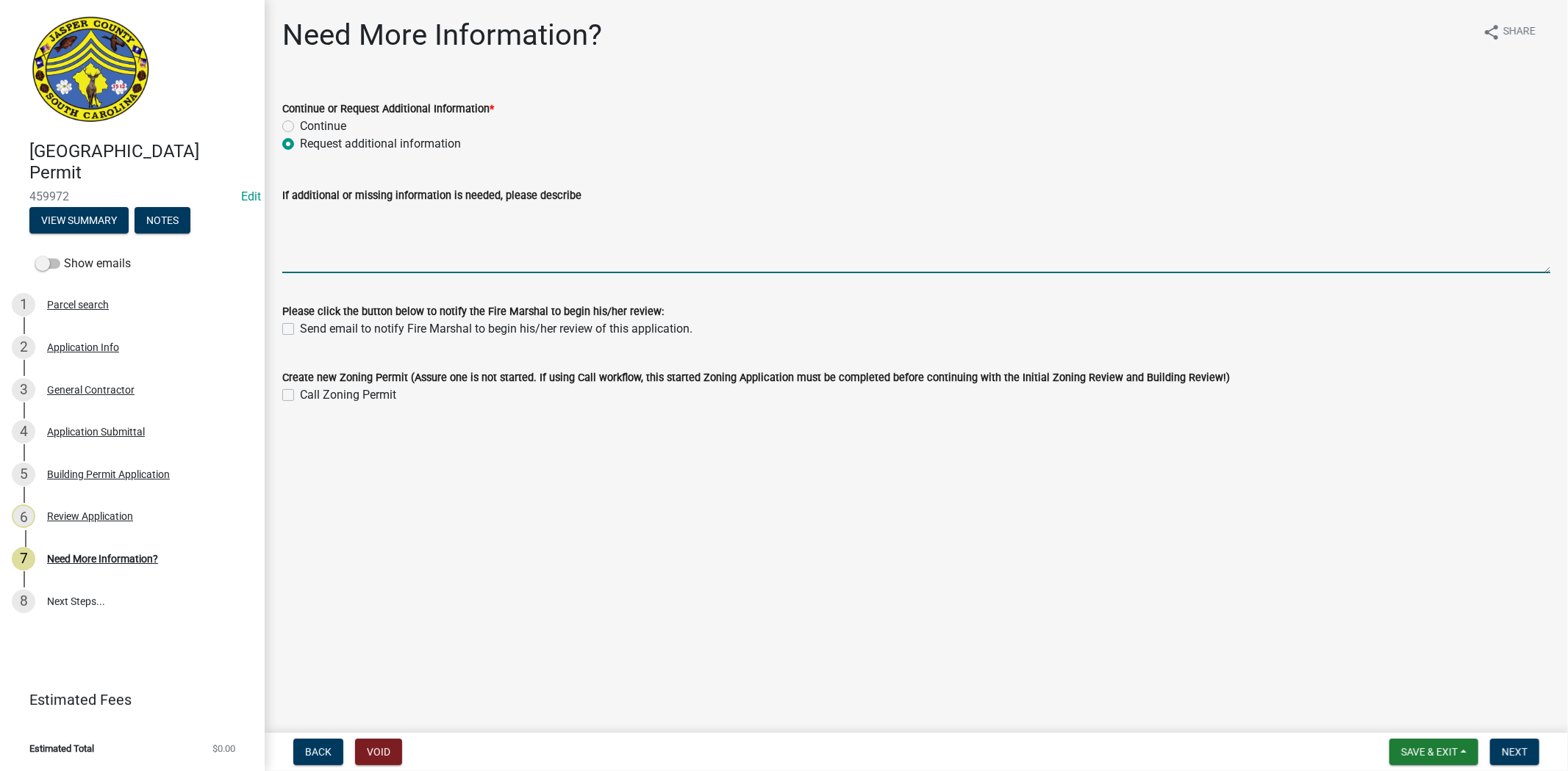
click at [325, 233] on textarea "If additional or missing information is needed, please describe" at bounding box center [916, 239] width 1268 height 69
type textarea "waiting on Building official to review plans"
click at [1516, 748] on span "Next" at bounding box center [1514, 752] width 25 height 12
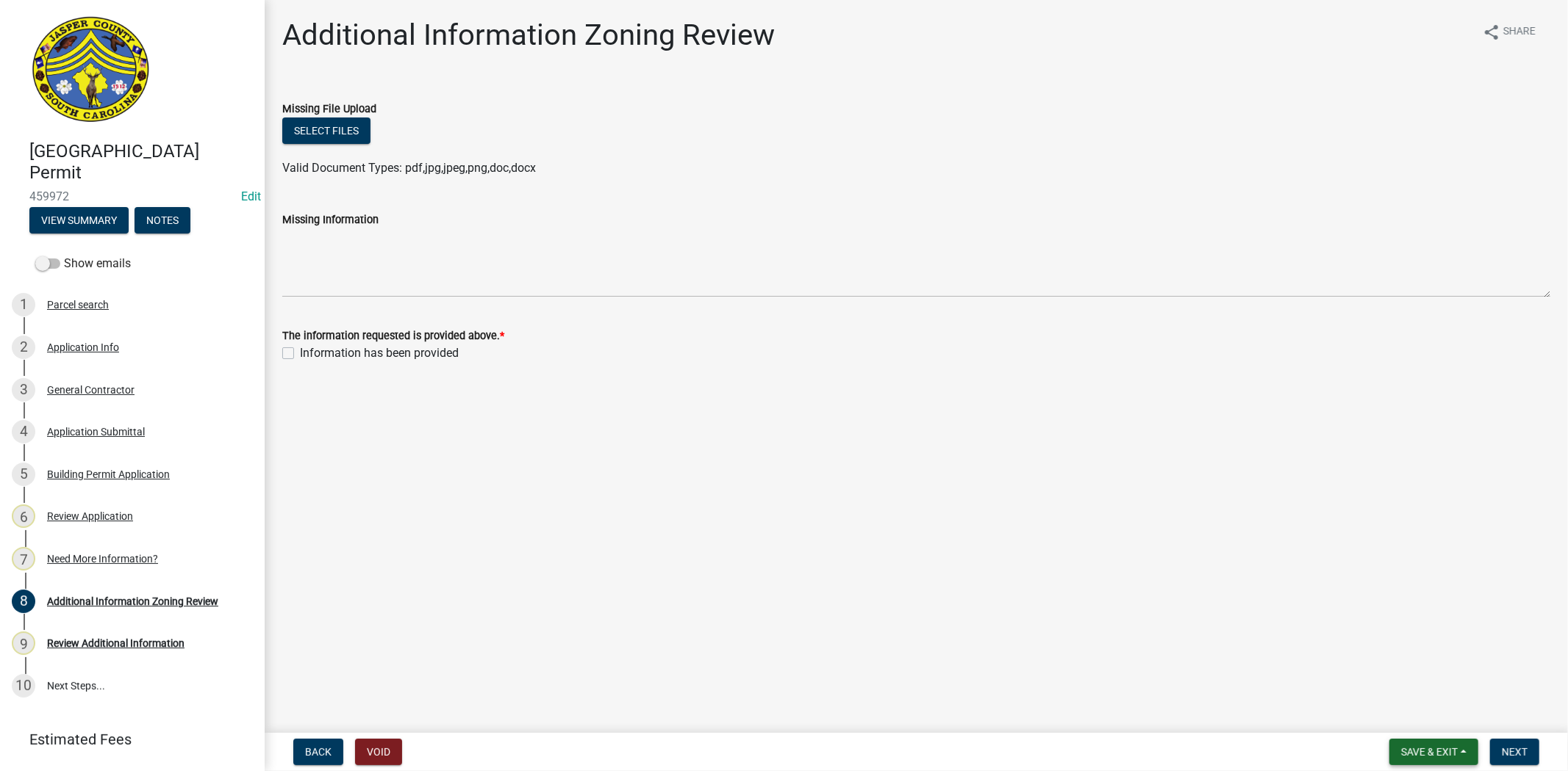
click at [1413, 752] on span "Save & Exit" at bounding box center [1429, 752] width 57 height 12
click at [1402, 714] on button "Save & Exit" at bounding box center [1418, 714] width 117 height 35
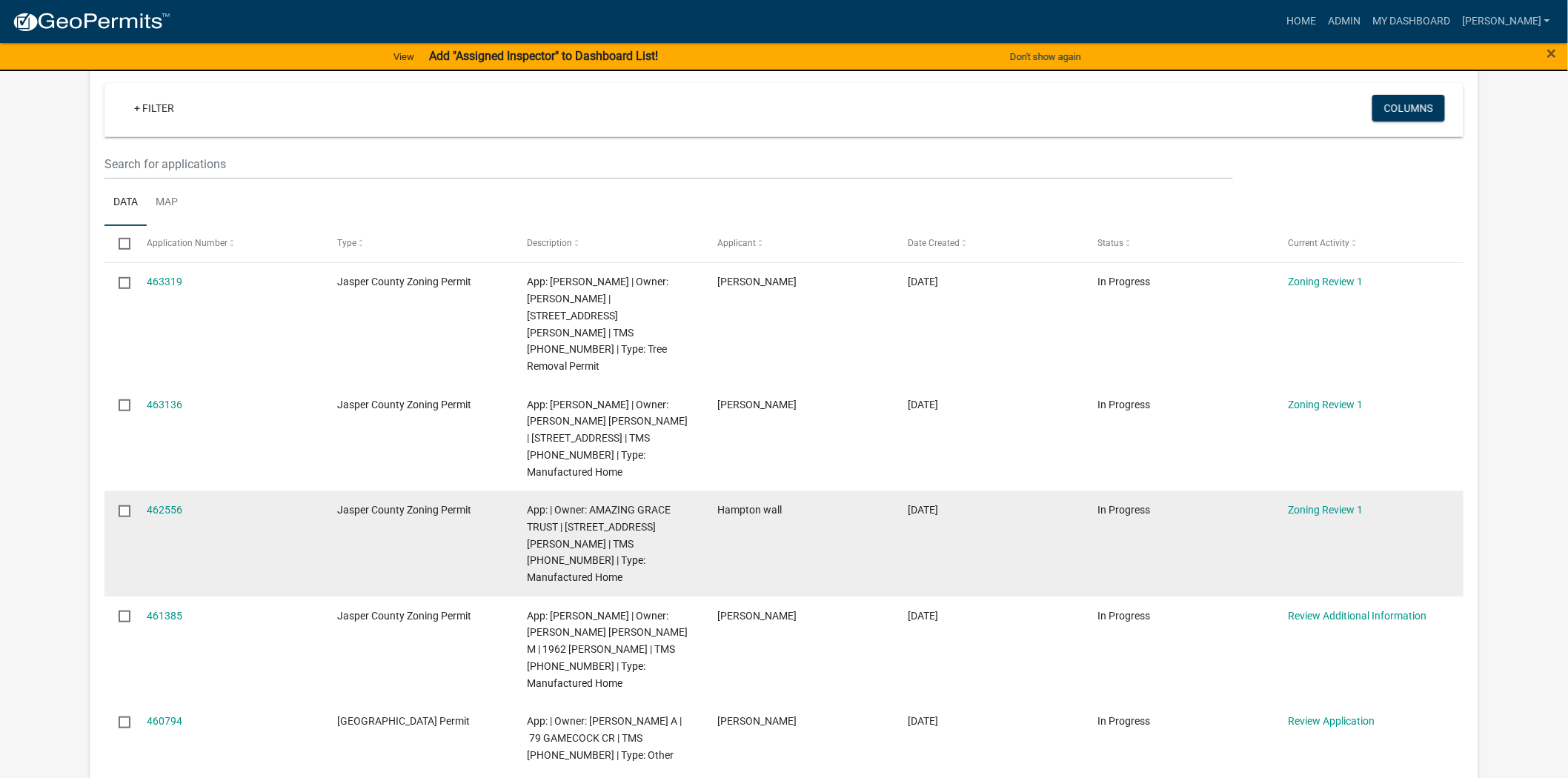
scroll to position [164, 0]
click at [1299, 503] on link "Zoning Review 1" at bounding box center [1325, 509] width 75 height 12
